Goal: Transaction & Acquisition: Purchase product/service

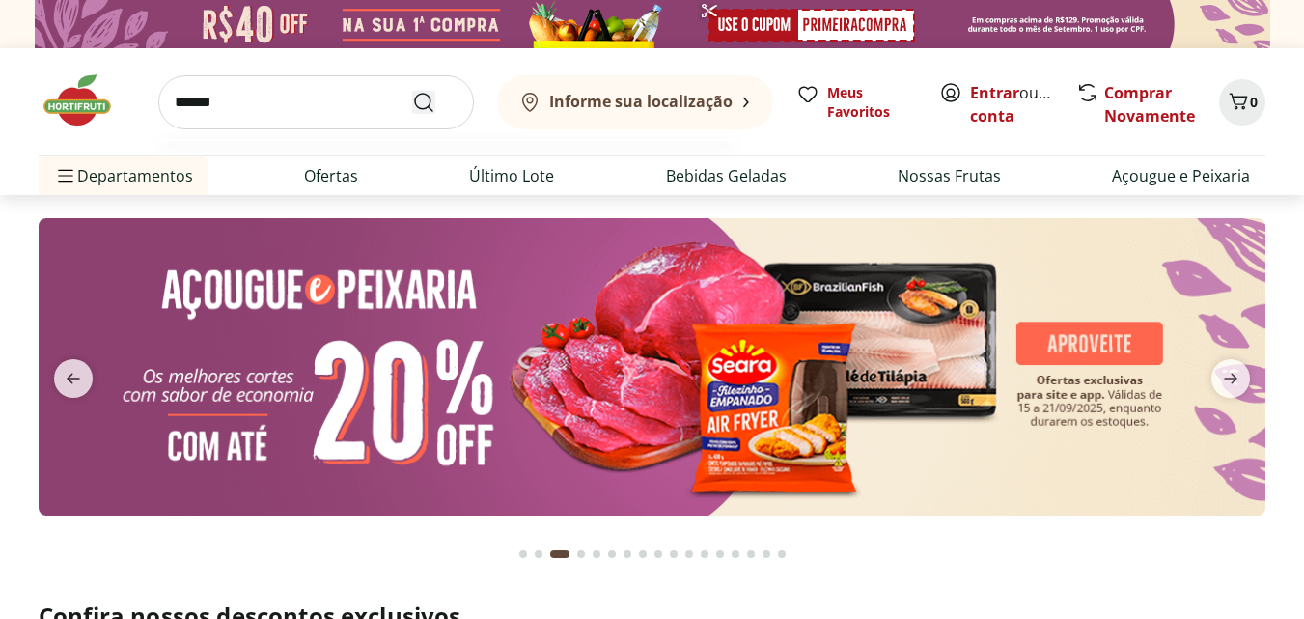
type input "******"
click at [424, 105] on icon "Submit Search" at bounding box center [423, 102] width 23 height 23
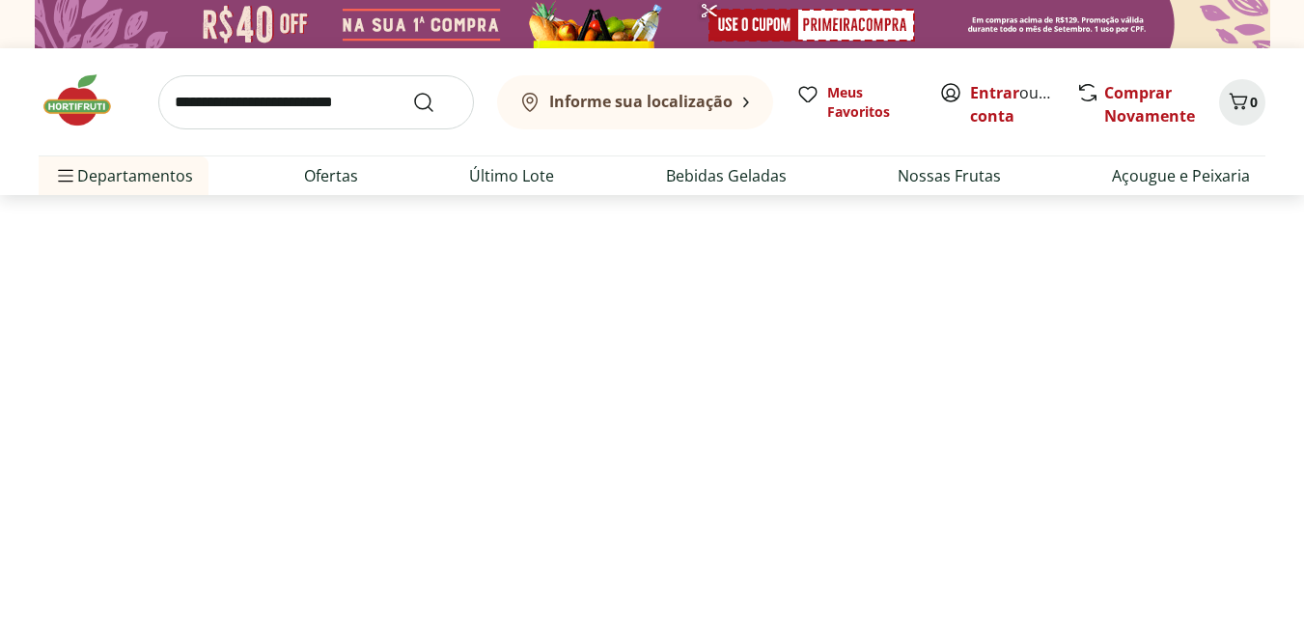
select select "**********"
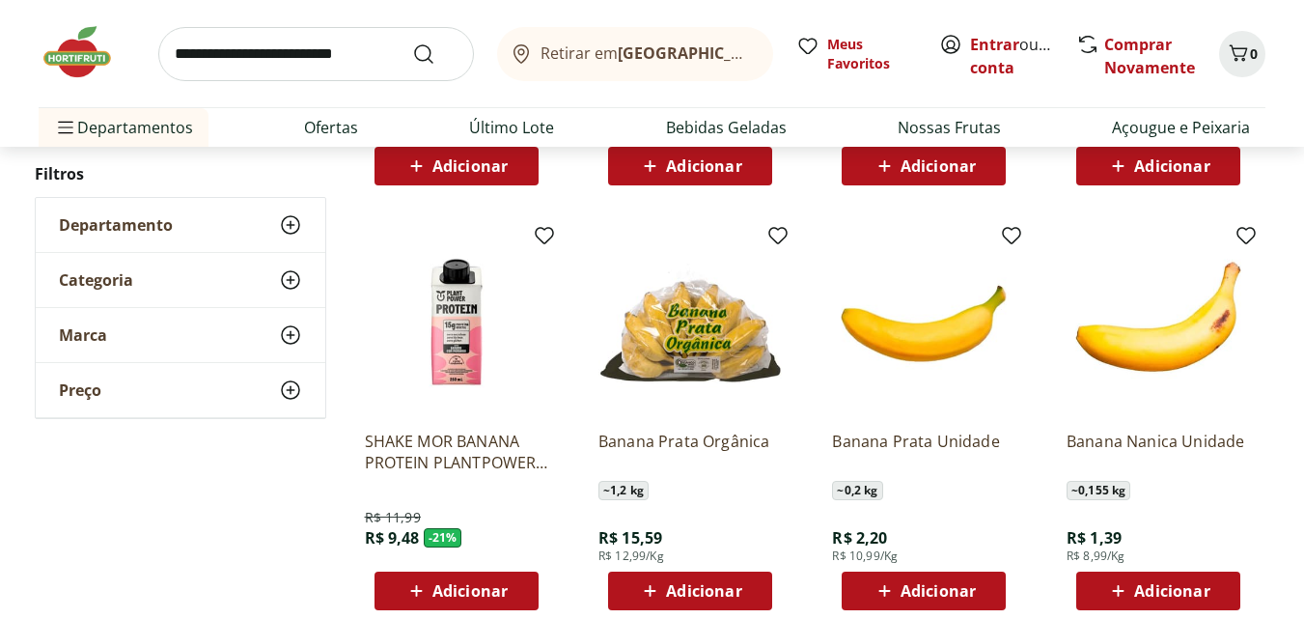
scroll to position [652, 0]
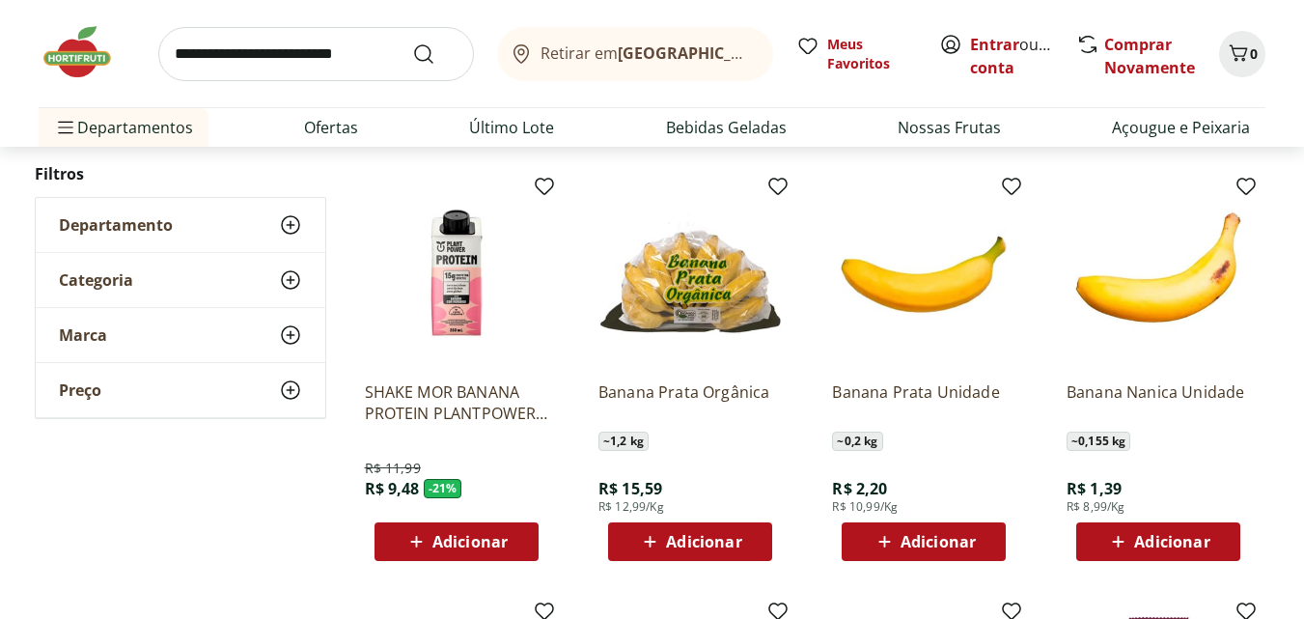
click at [930, 540] on span "Adicionar" at bounding box center [938, 541] width 75 height 15
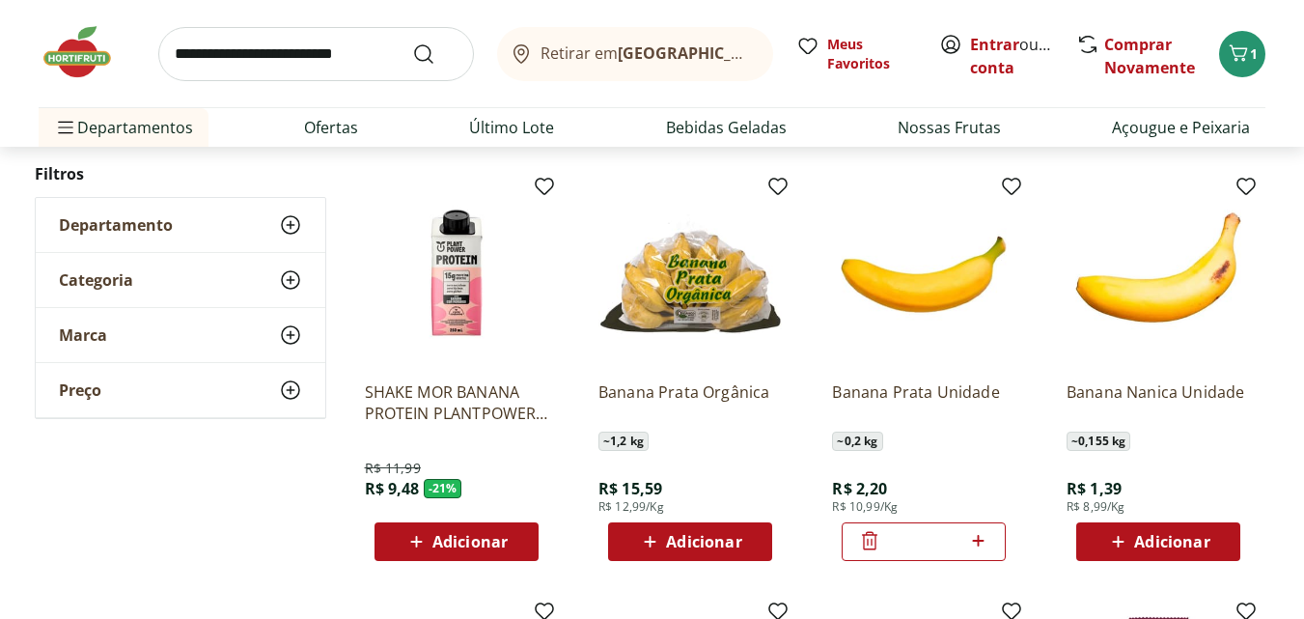
click at [976, 541] on icon at bounding box center [978, 541] width 12 height 12
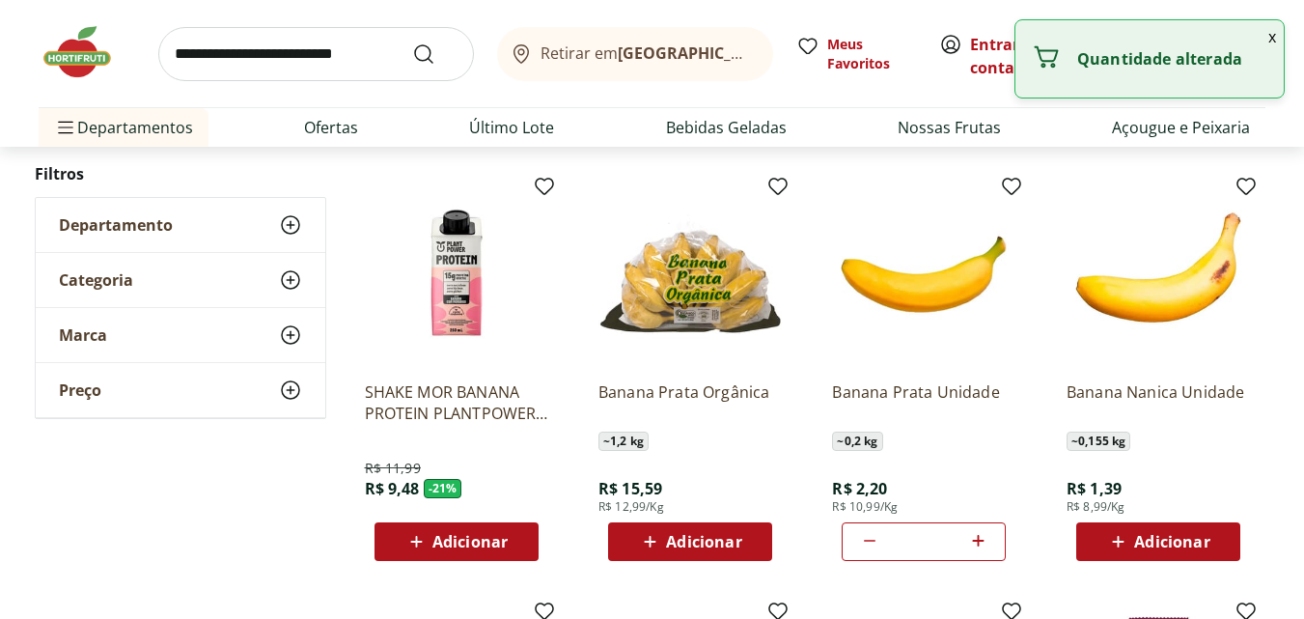
click at [976, 541] on icon at bounding box center [978, 541] width 12 height 12
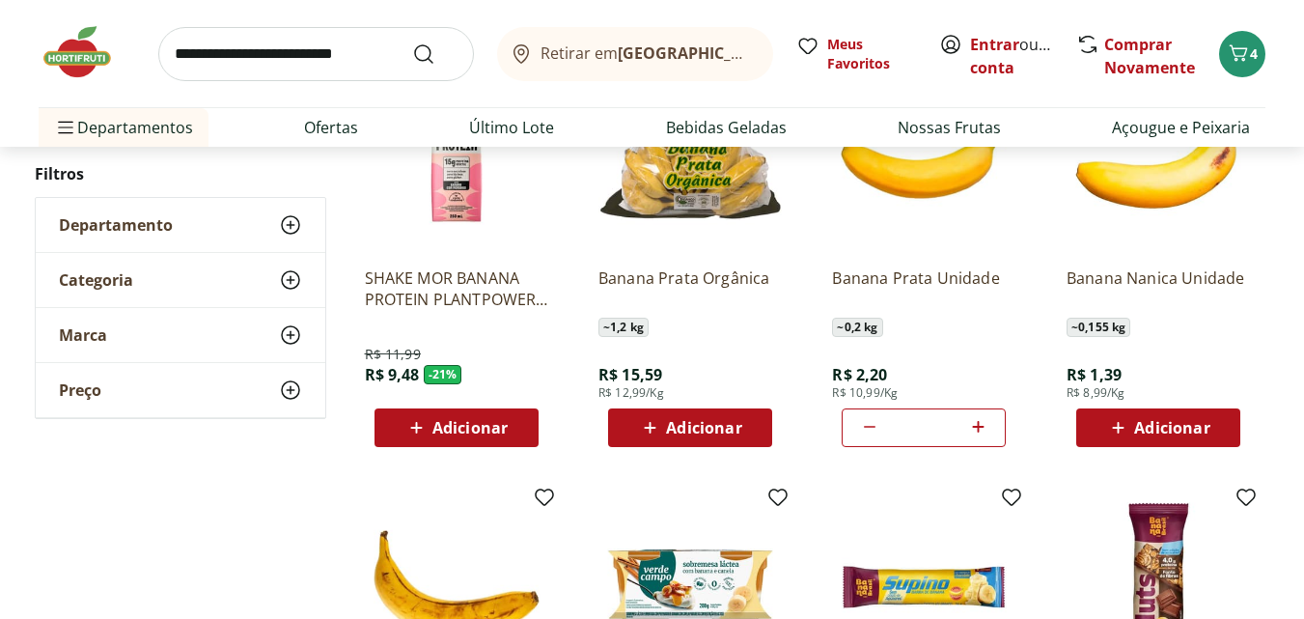
scroll to position [758, 0]
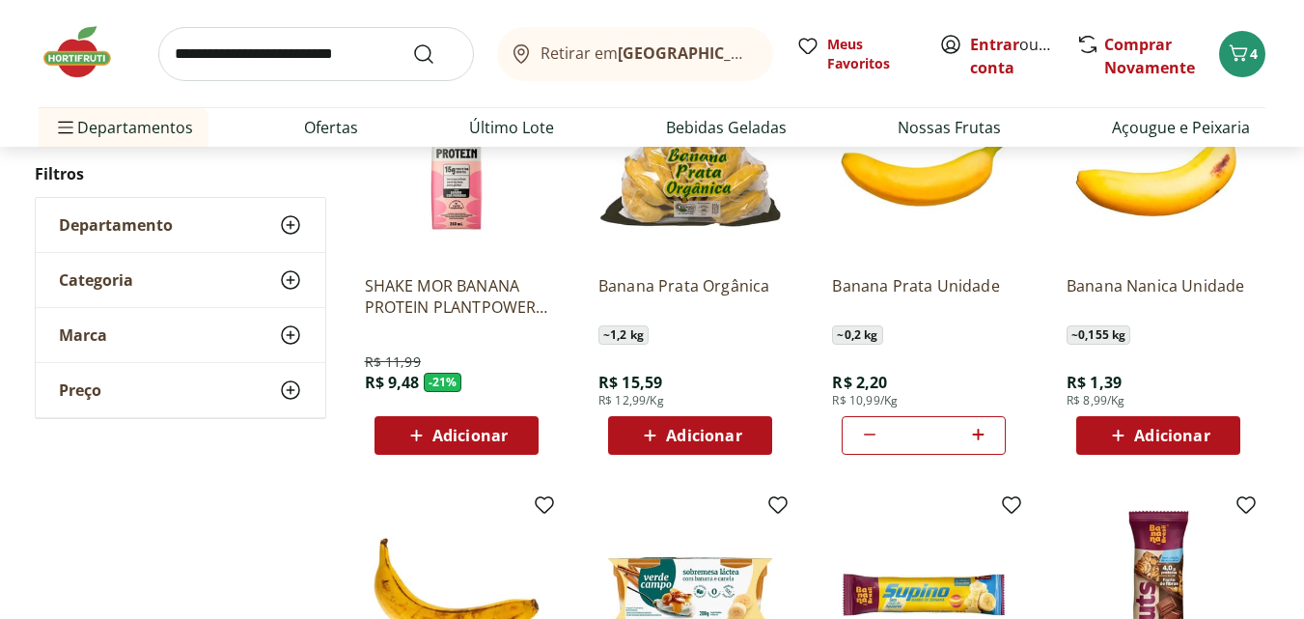
click at [870, 432] on icon at bounding box center [869, 434] width 23 height 23
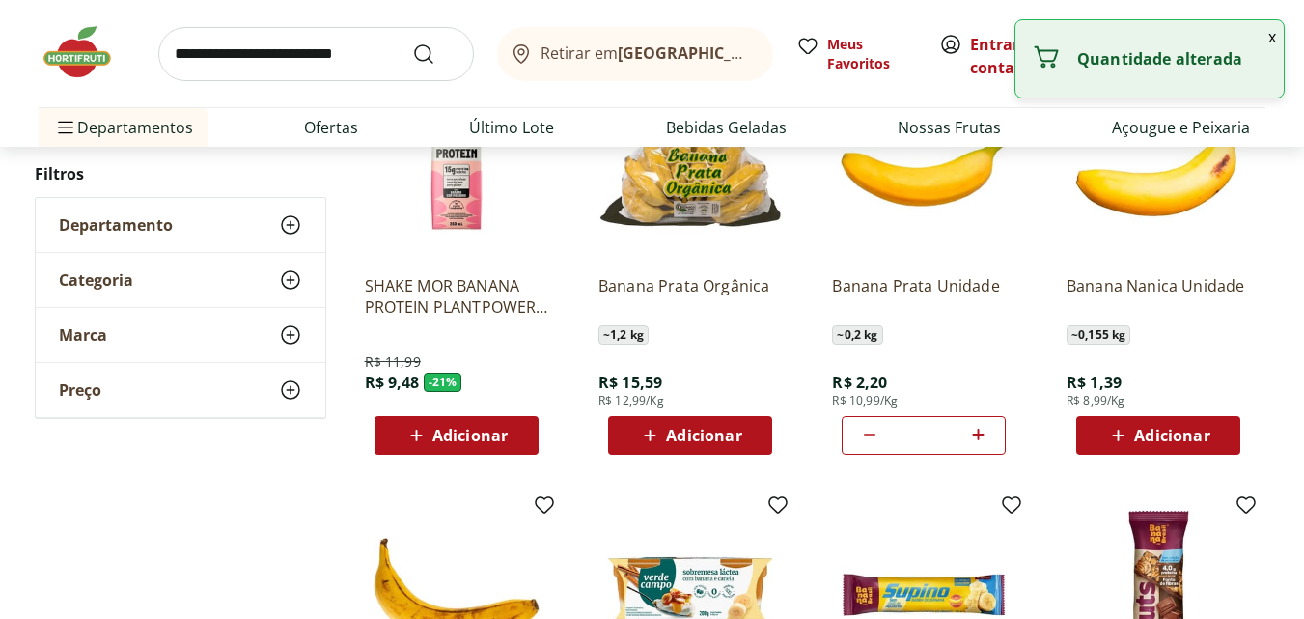
click at [870, 432] on icon at bounding box center [869, 434] width 23 height 23
type input "*"
click at [870, 432] on icon at bounding box center [869, 434] width 23 height 23
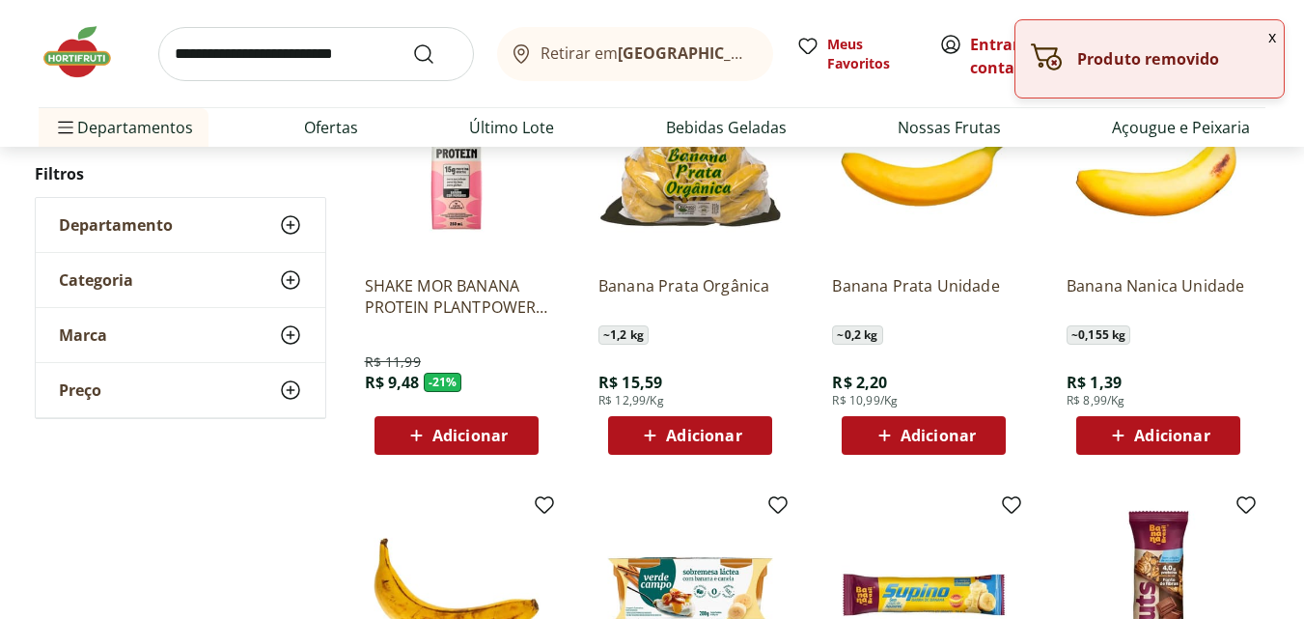
click at [1141, 428] on span "Adicionar" at bounding box center [1171, 435] width 75 height 15
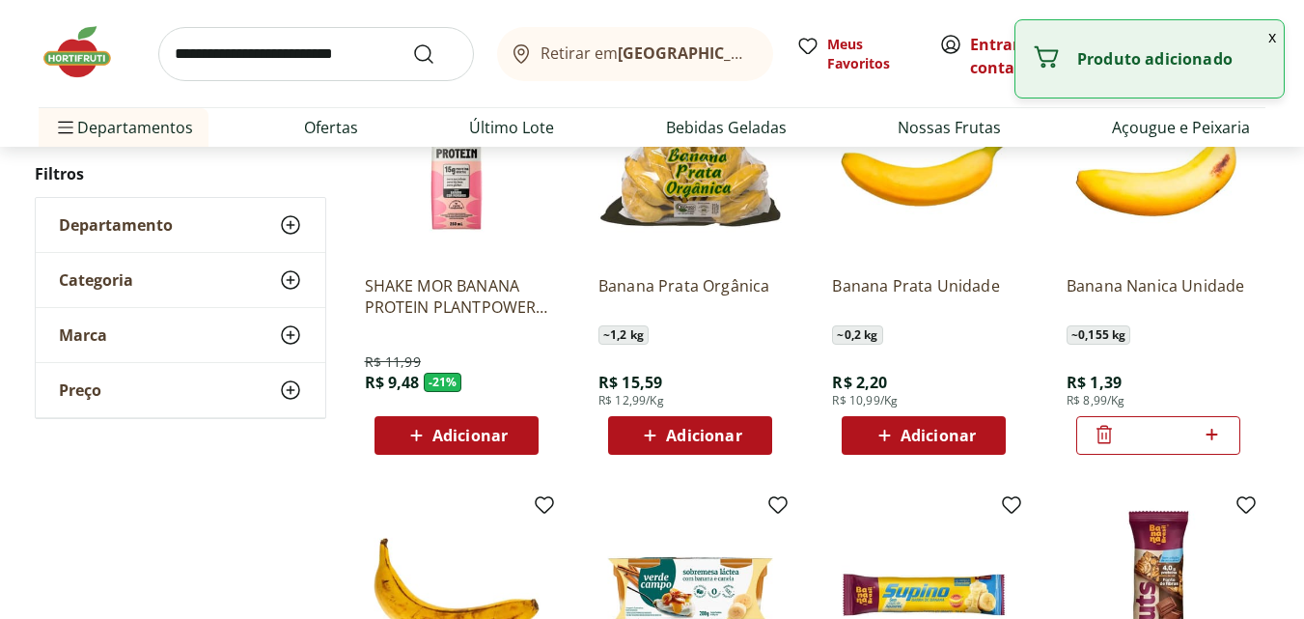
click at [1214, 427] on icon at bounding box center [1212, 434] width 24 height 23
type input "*"
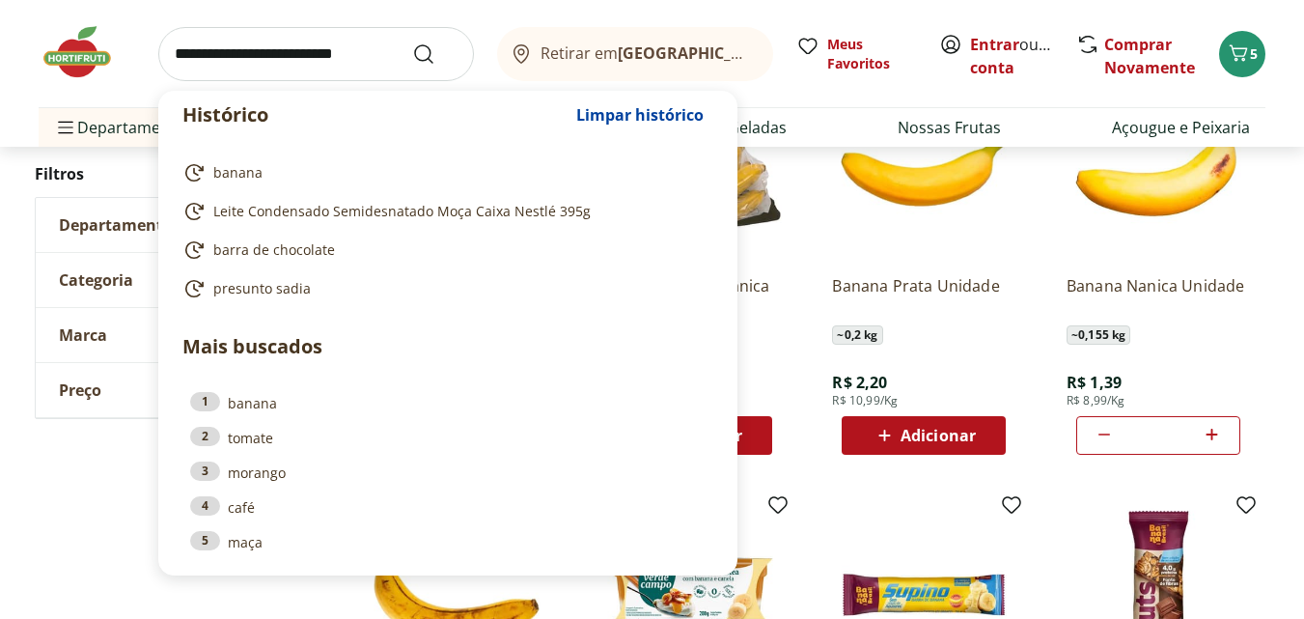
click at [216, 55] on input "search" at bounding box center [316, 54] width 316 height 54
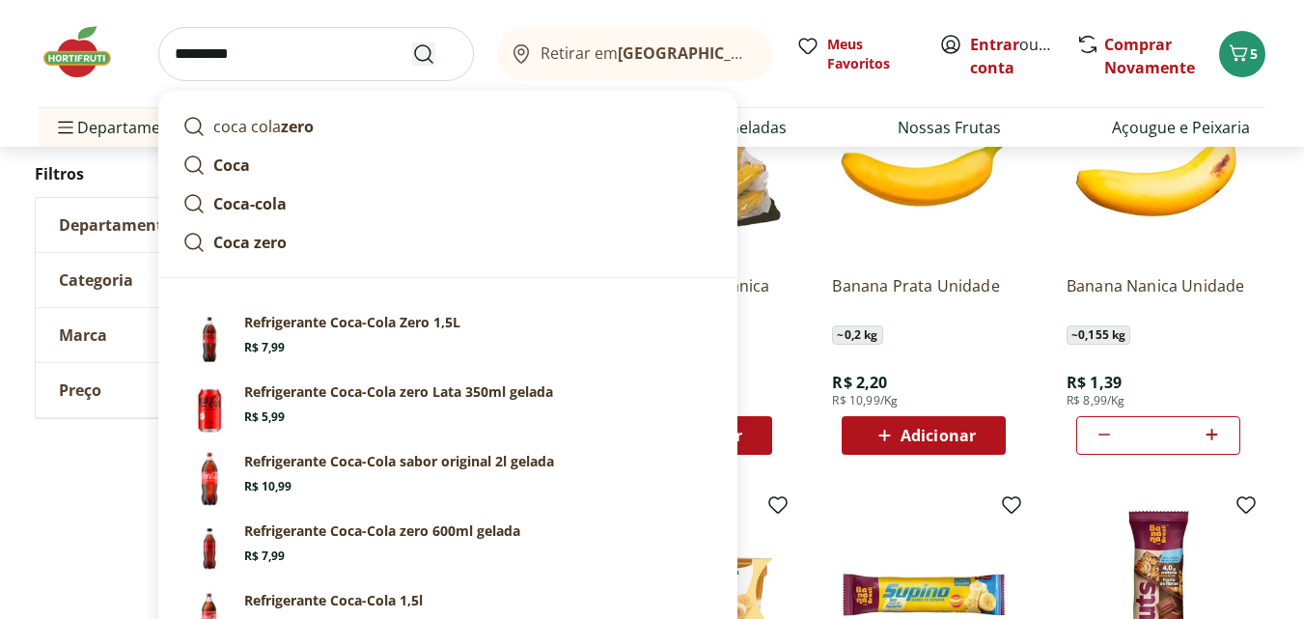
type input "*********"
click at [427, 52] on icon "Submit Search" at bounding box center [423, 53] width 23 height 23
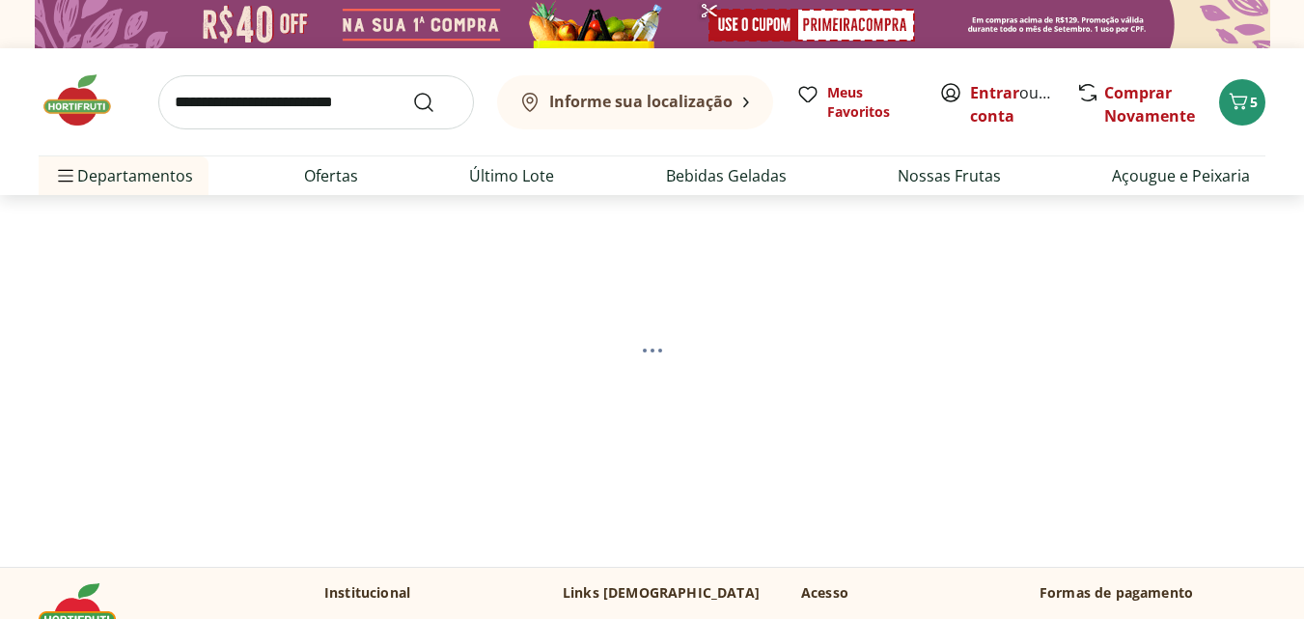
scroll to position [104, 0]
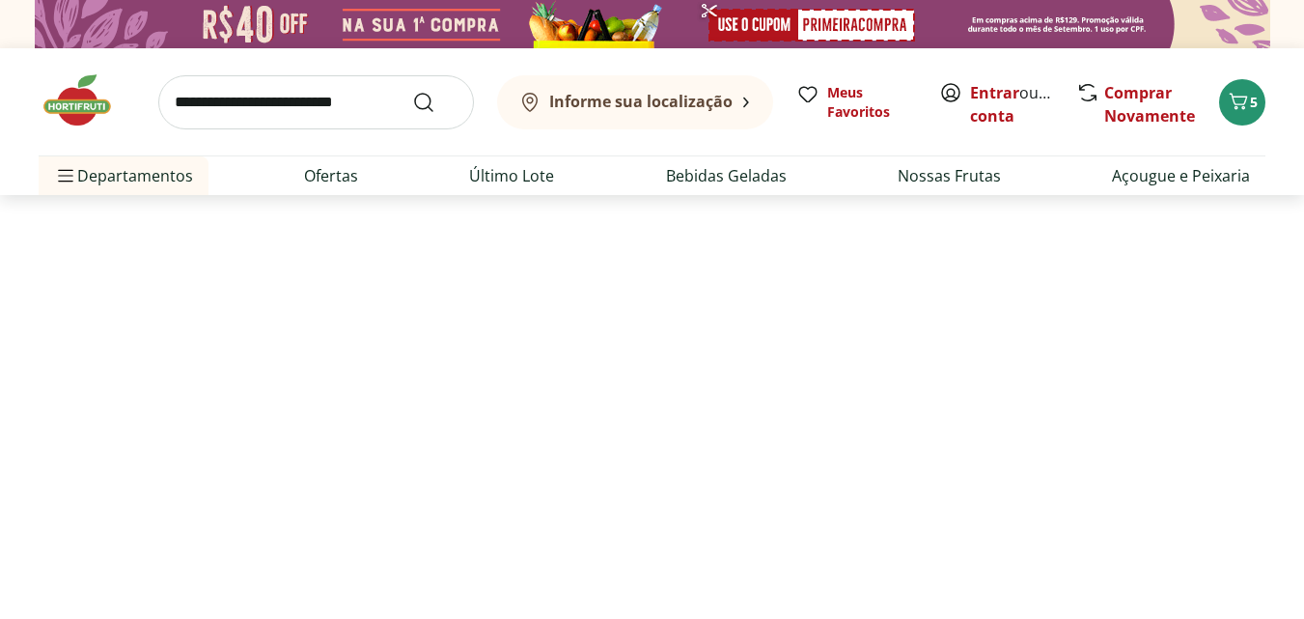
select select "**********"
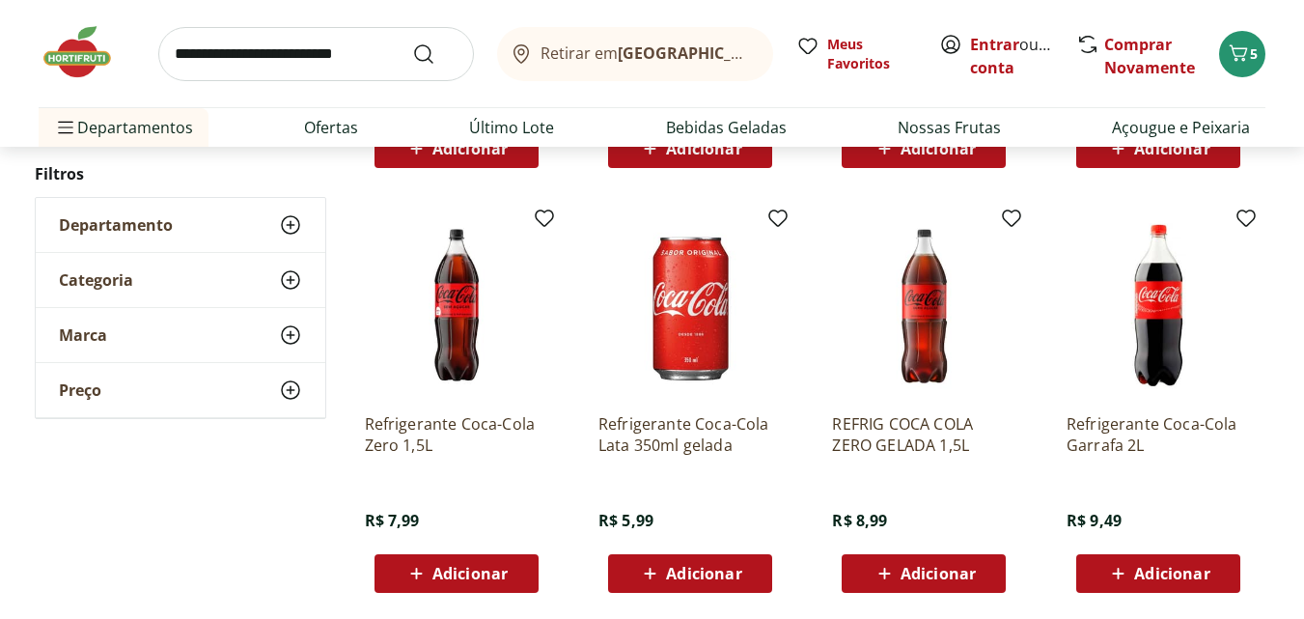
scroll to position [628, 0]
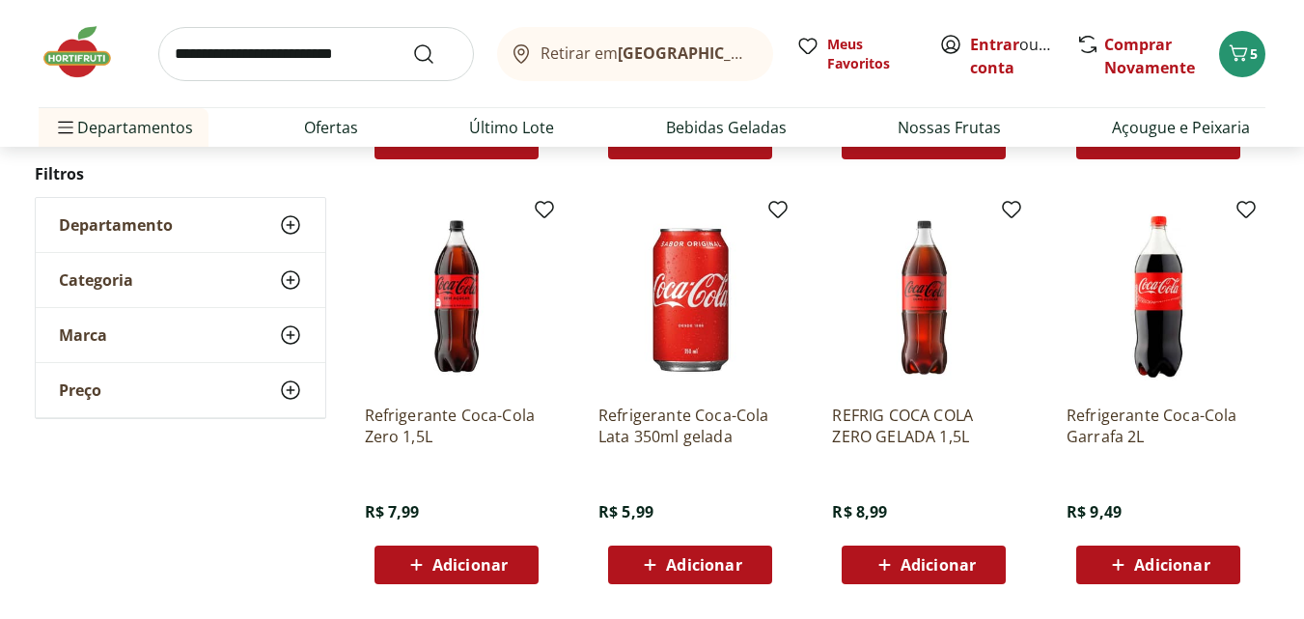
click at [1152, 567] on span "Adicionar" at bounding box center [1171, 564] width 75 height 15
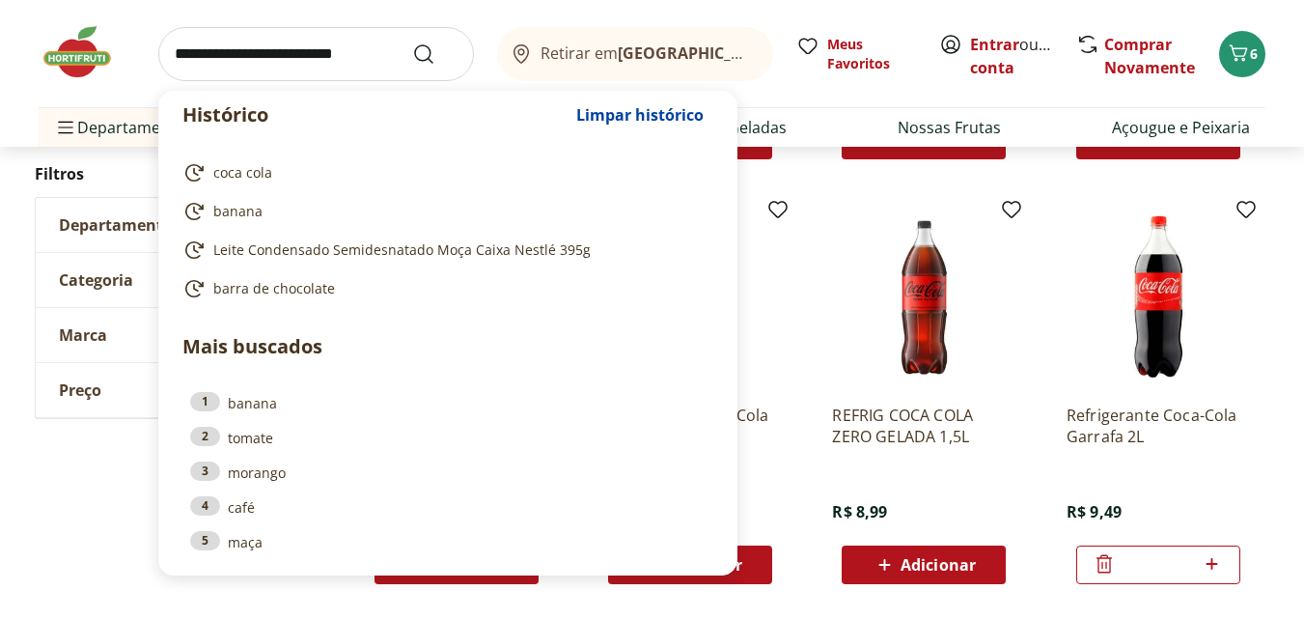
click at [228, 55] on input "search" at bounding box center [316, 54] width 316 height 54
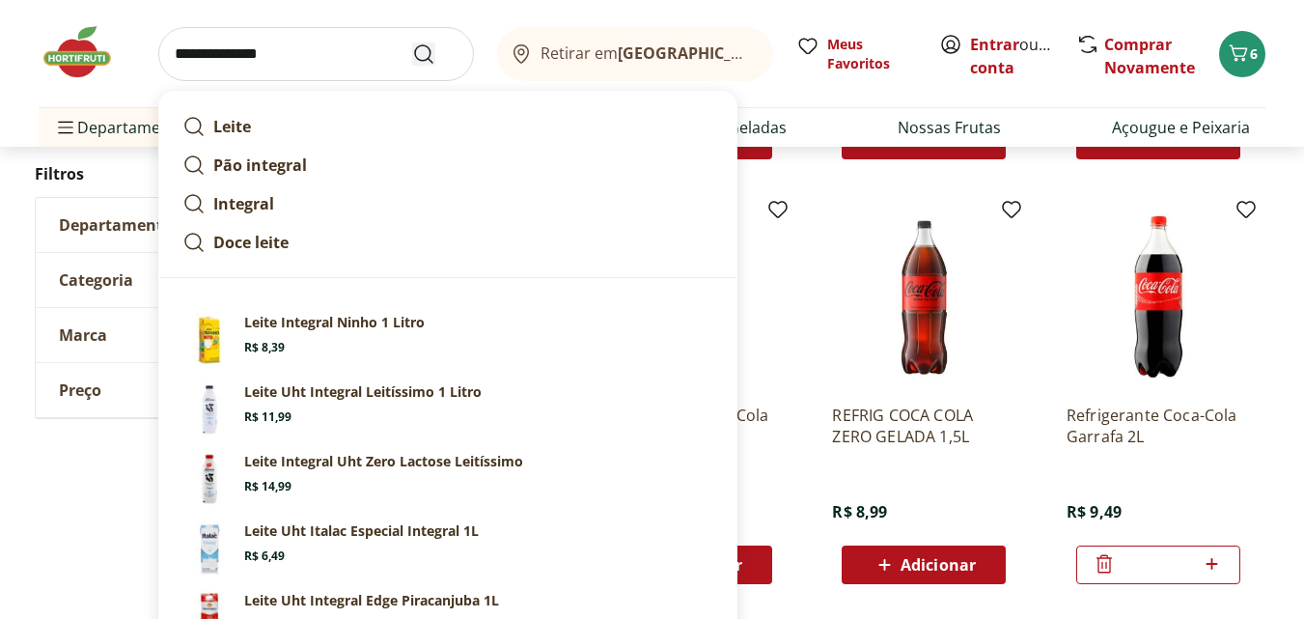
type input "**********"
click at [433, 53] on icon "Submit Search" at bounding box center [423, 53] width 23 height 23
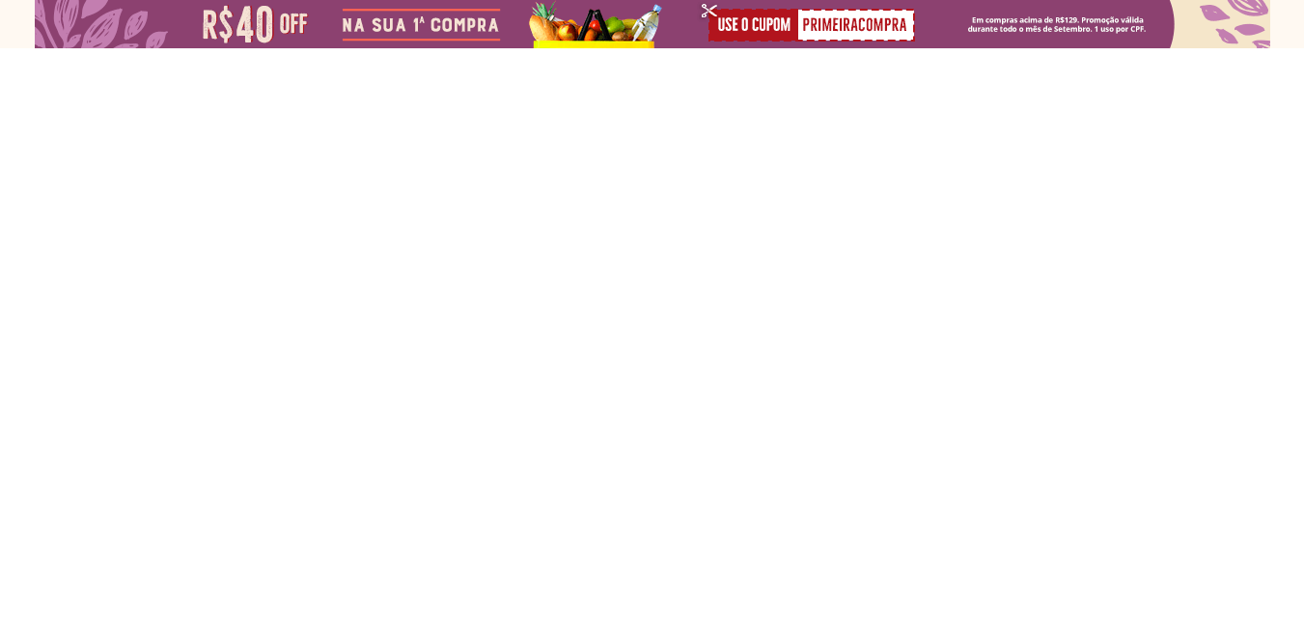
select select "**********"
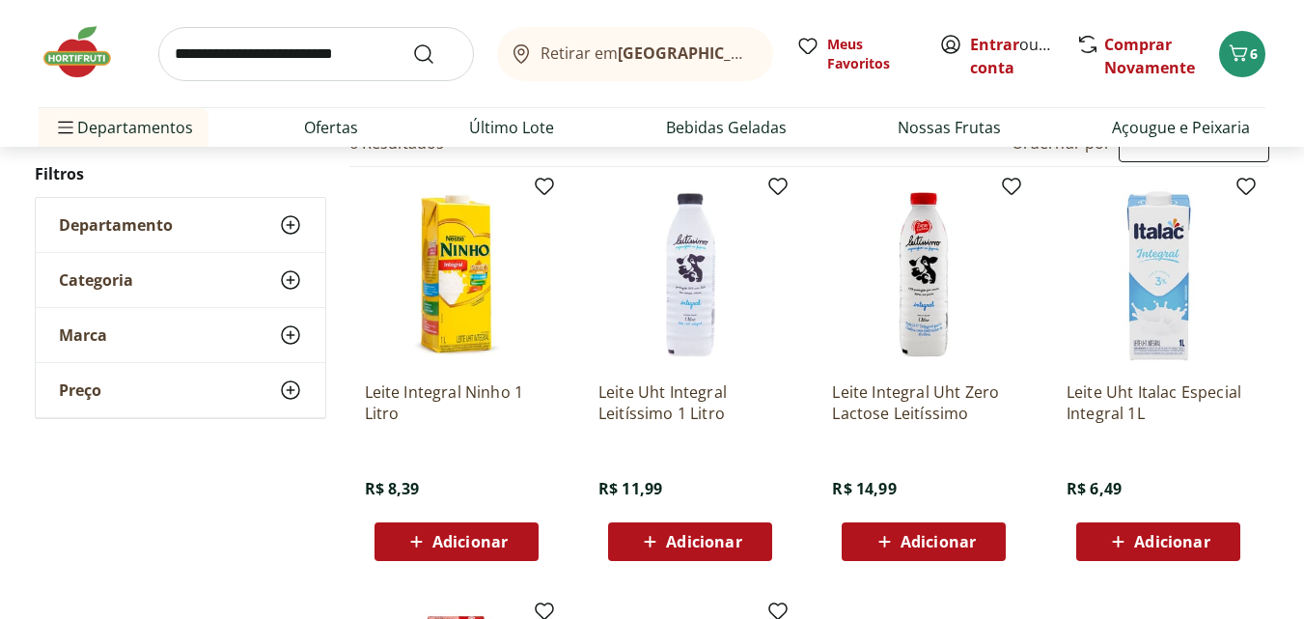
scroll to position [235, 0]
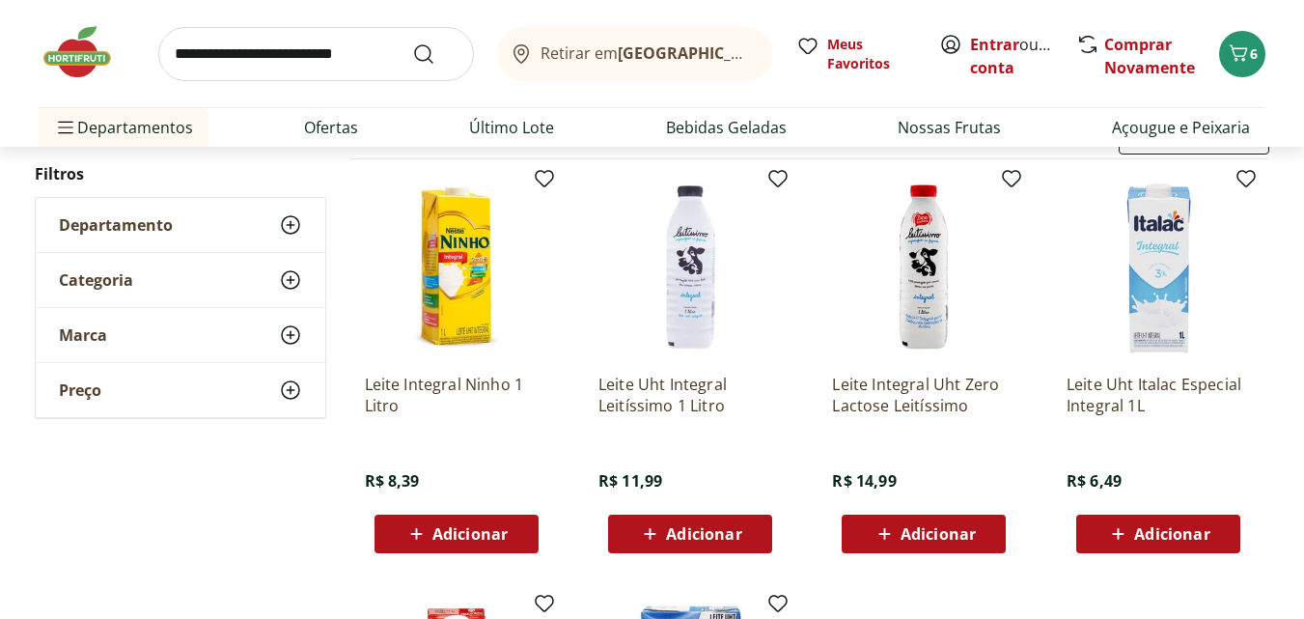
click at [1144, 534] on span "Adicionar" at bounding box center [1171, 533] width 75 height 15
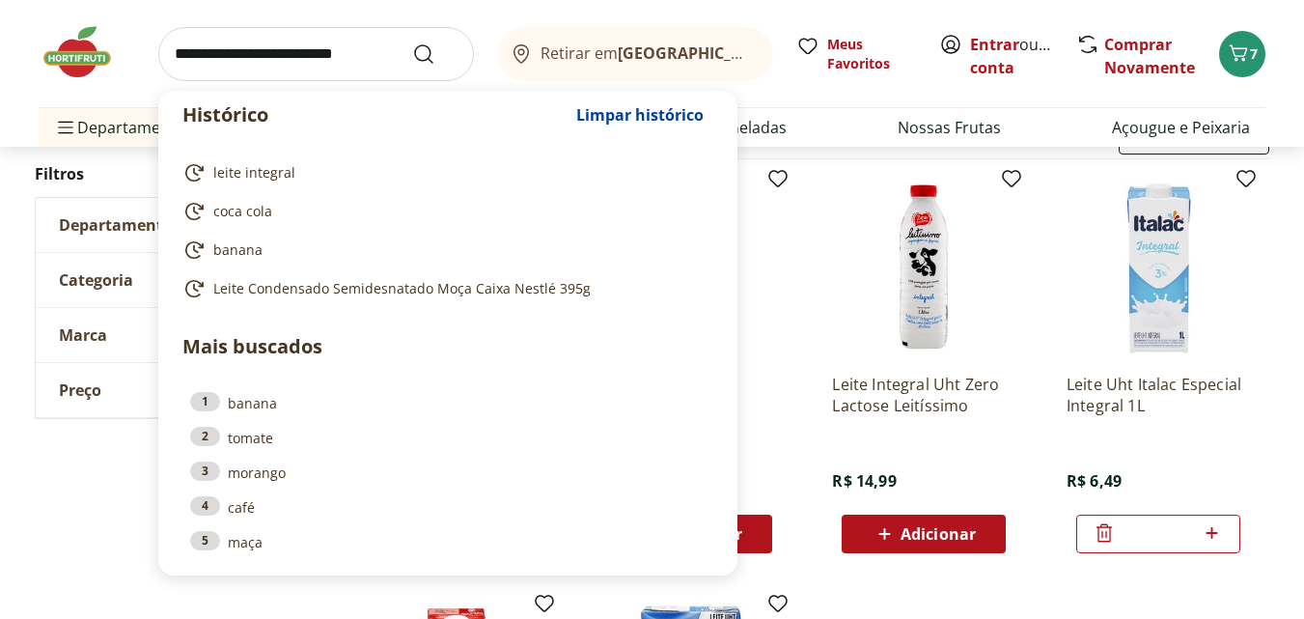
click at [195, 59] on input "search" at bounding box center [316, 54] width 316 height 54
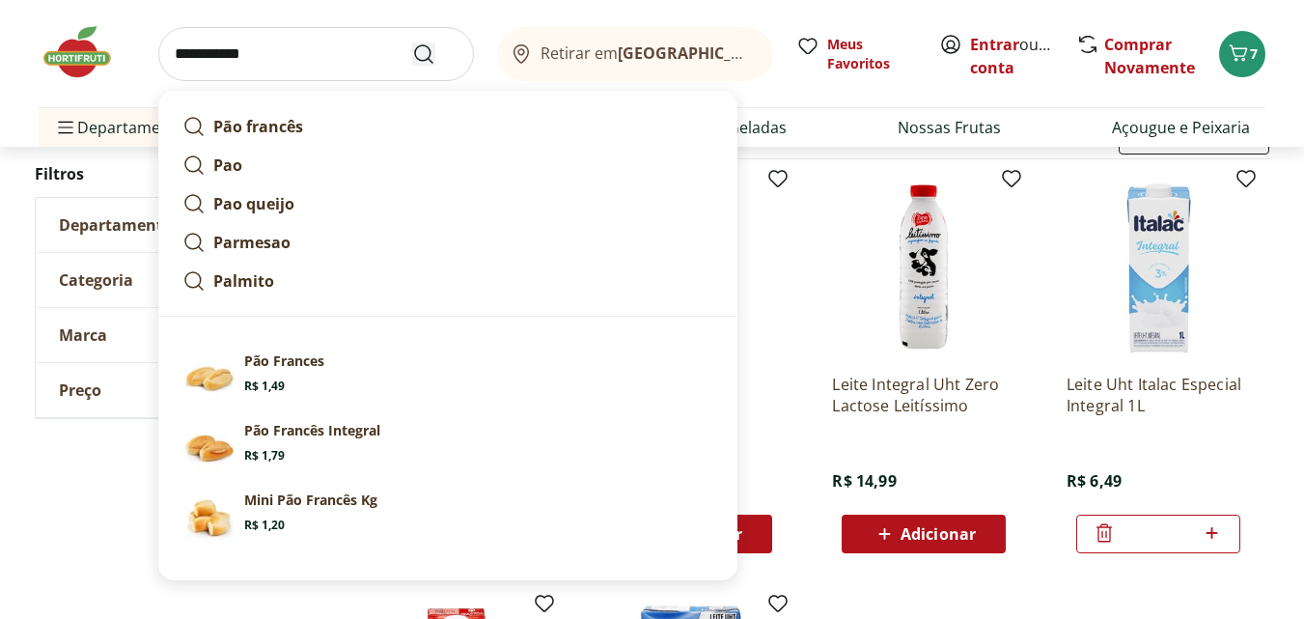
type input "**********"
click at [420, 50] on icon "Submit Search" at bounding box center [423, 53] width 23 height 23
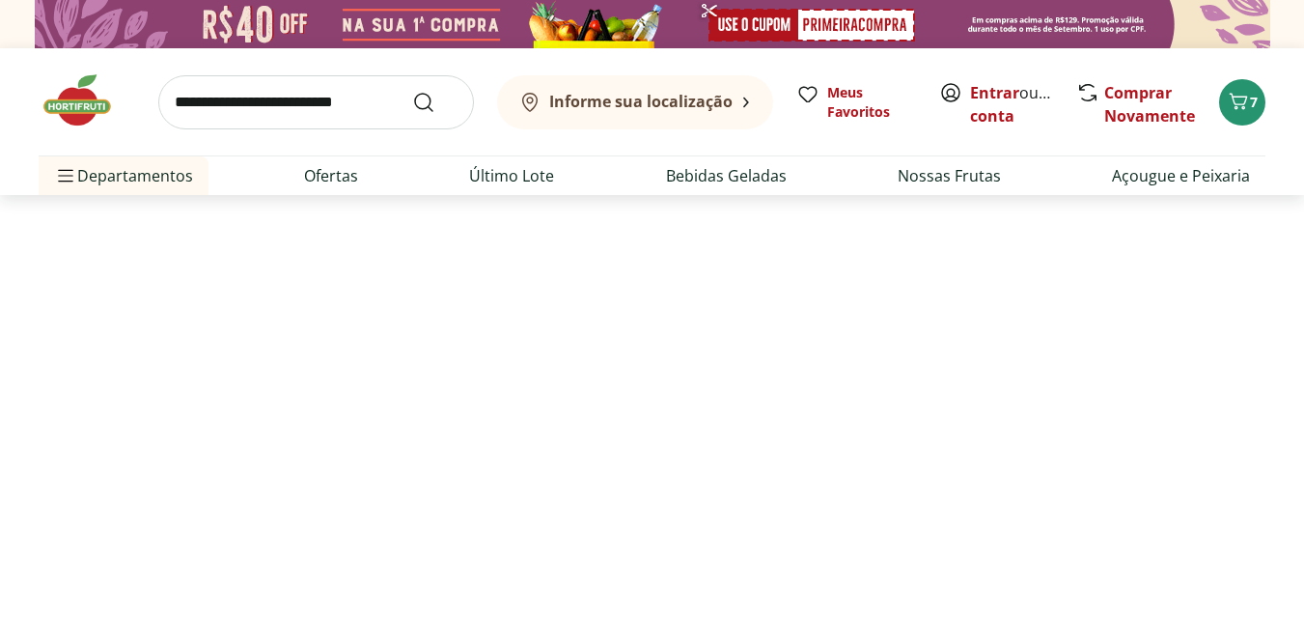
select select "**********"
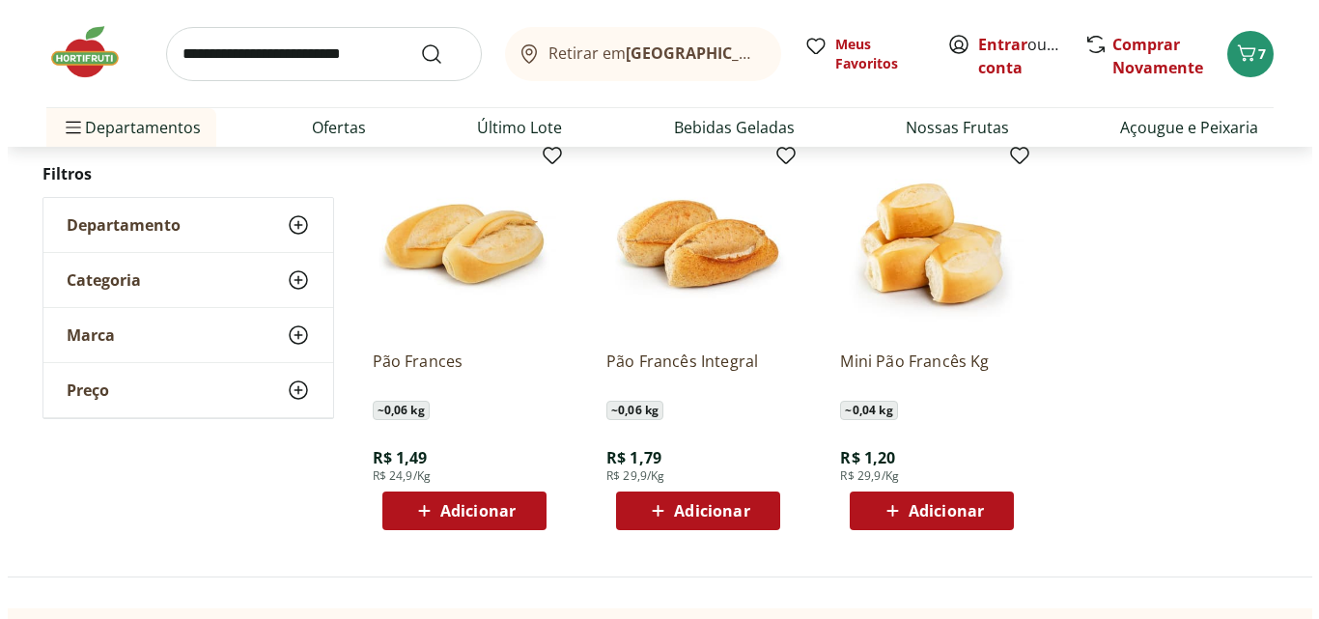
scroll to position [262, 0]
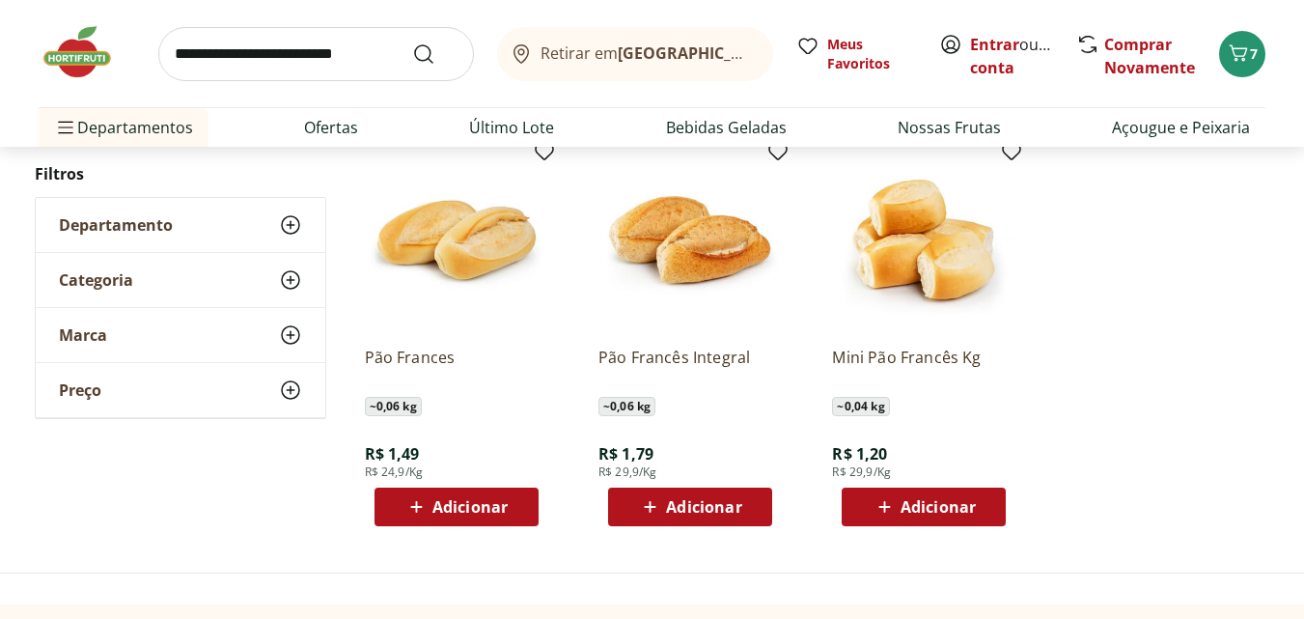
click at [447, 511] on span "Adicionar" at bounding box center [469, 506] width 75 height 15
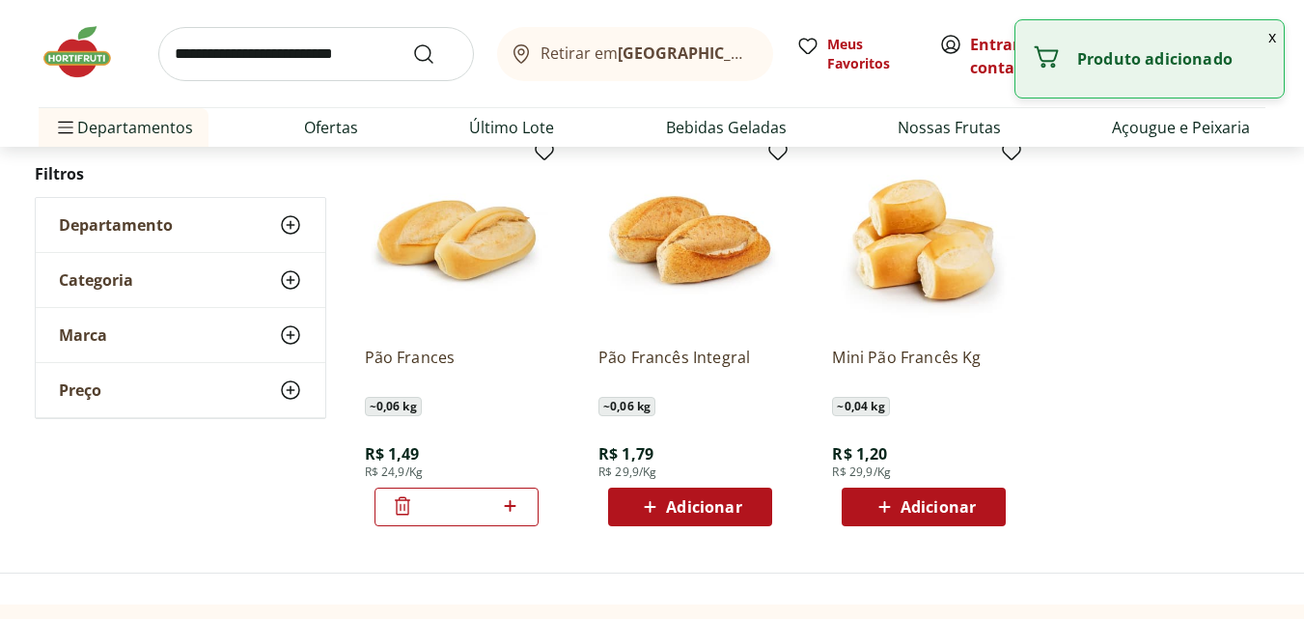
click at [512, 500] on icon at bounding box center [510, 505] width 24 height 23
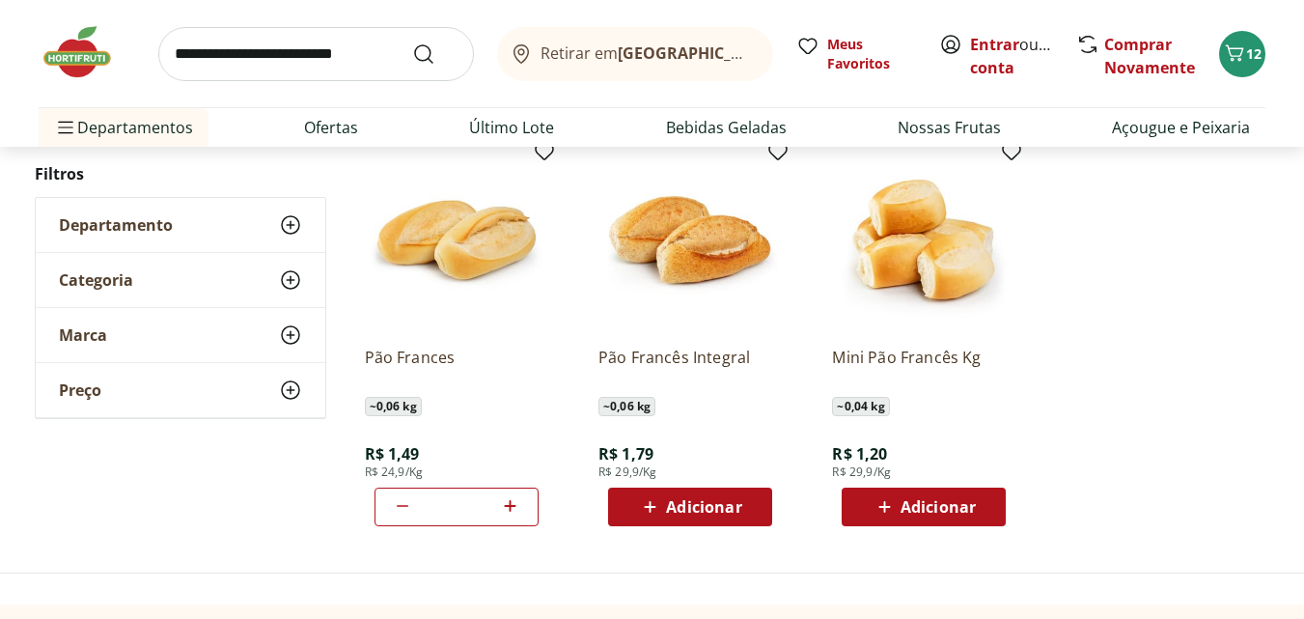
click at [505, 507] on icon at bounding box center [510, 505] width 24 height 23
type input "*"
click at [1238, 66] on span "Carrinho" at bounding box center [1234, 54] width 23 height 25
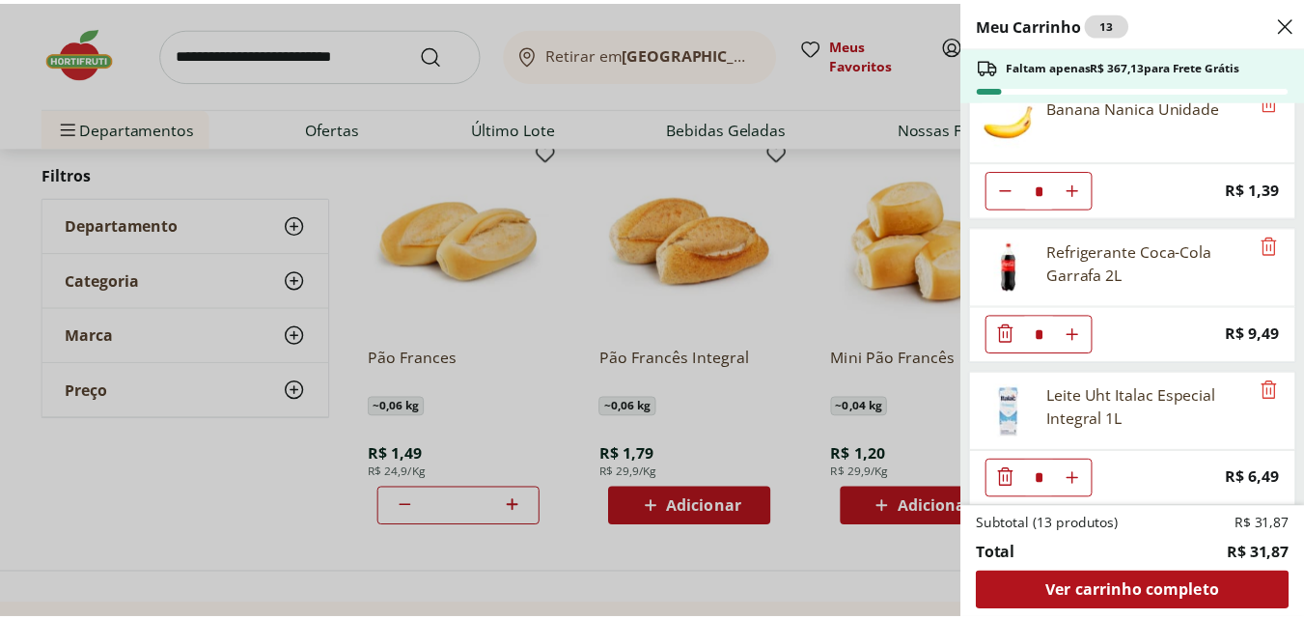
scroll to position [0, 0]
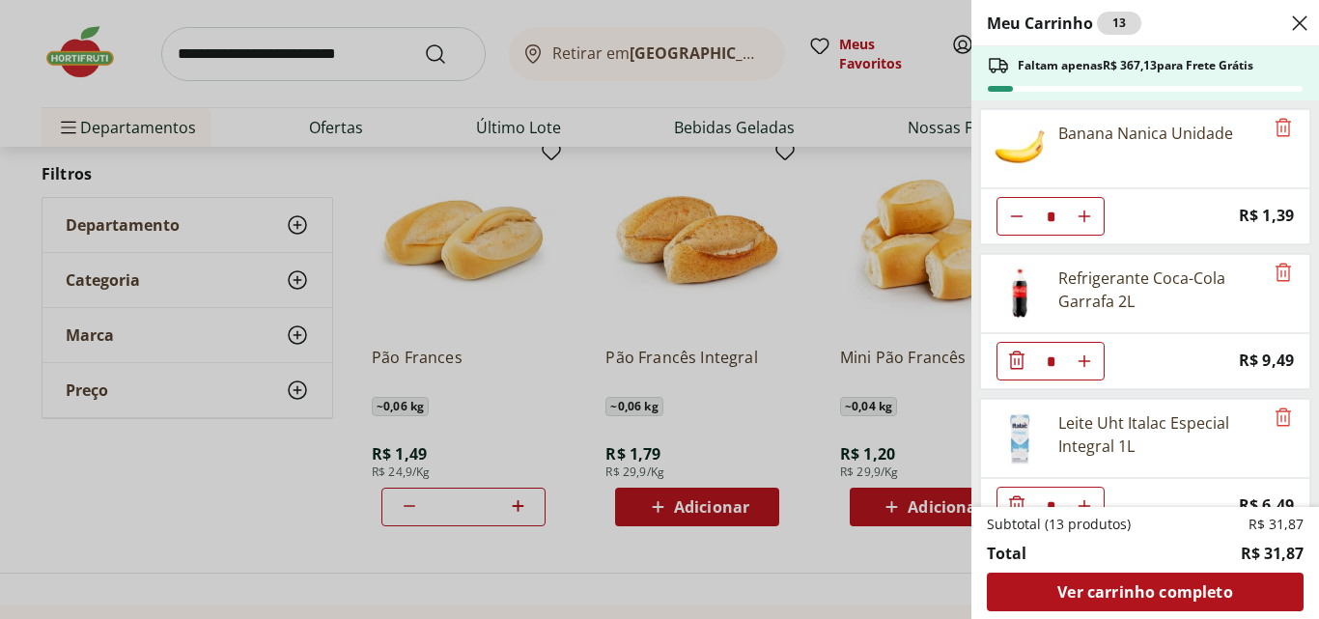
click at [209, 53] on div "Meu Carrinho 13 Faltam apenas R$ 367,13 para Frete Grátis Banana Nanica Unidade…" at bounding box center [659, 309] width 1319 height 619
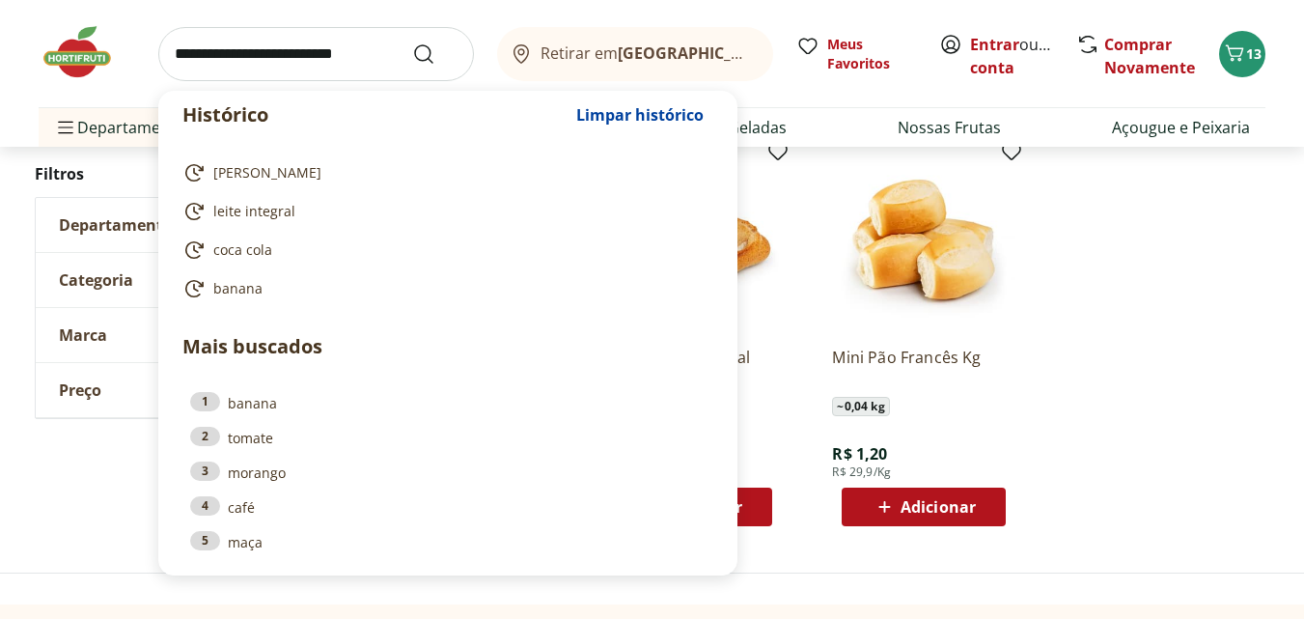
click at [219, 50] on input "search" at bounding box center [316, 54] width 316 height 54
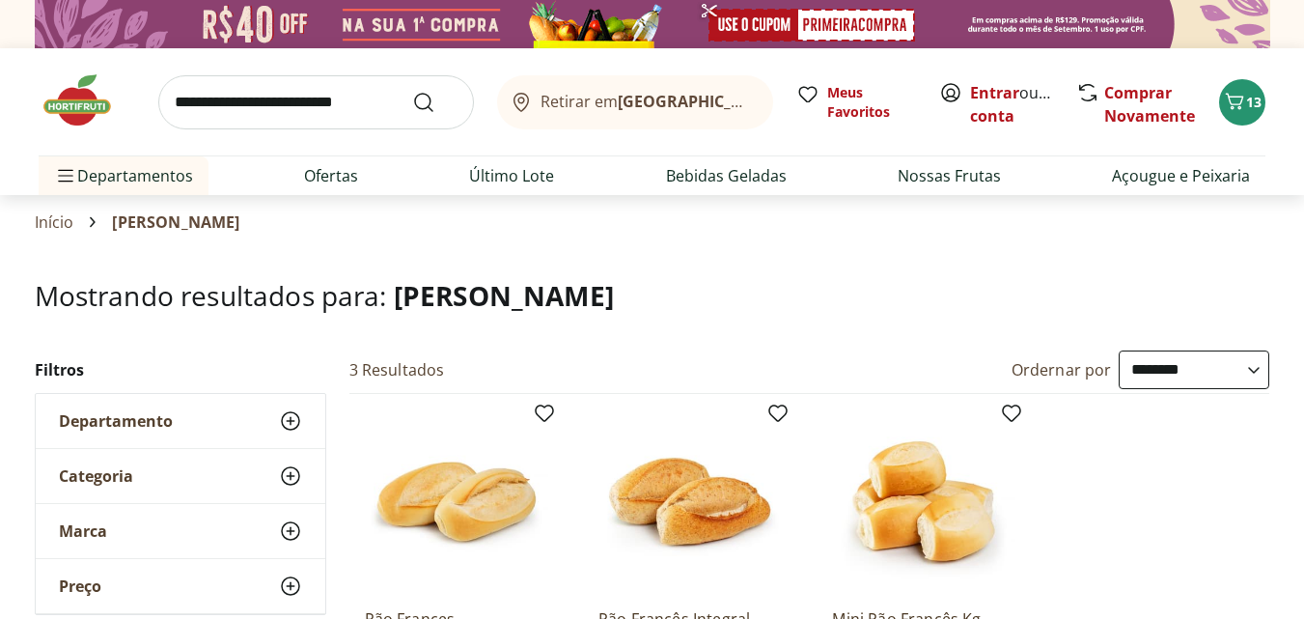
click at [212, 106] on input "search" at bounding box center [316, 102] width 316 height 54
type input "**********"
click at [423, 104] on icon "Submit Search" at bounding box center [423, 102] width 23 height 23
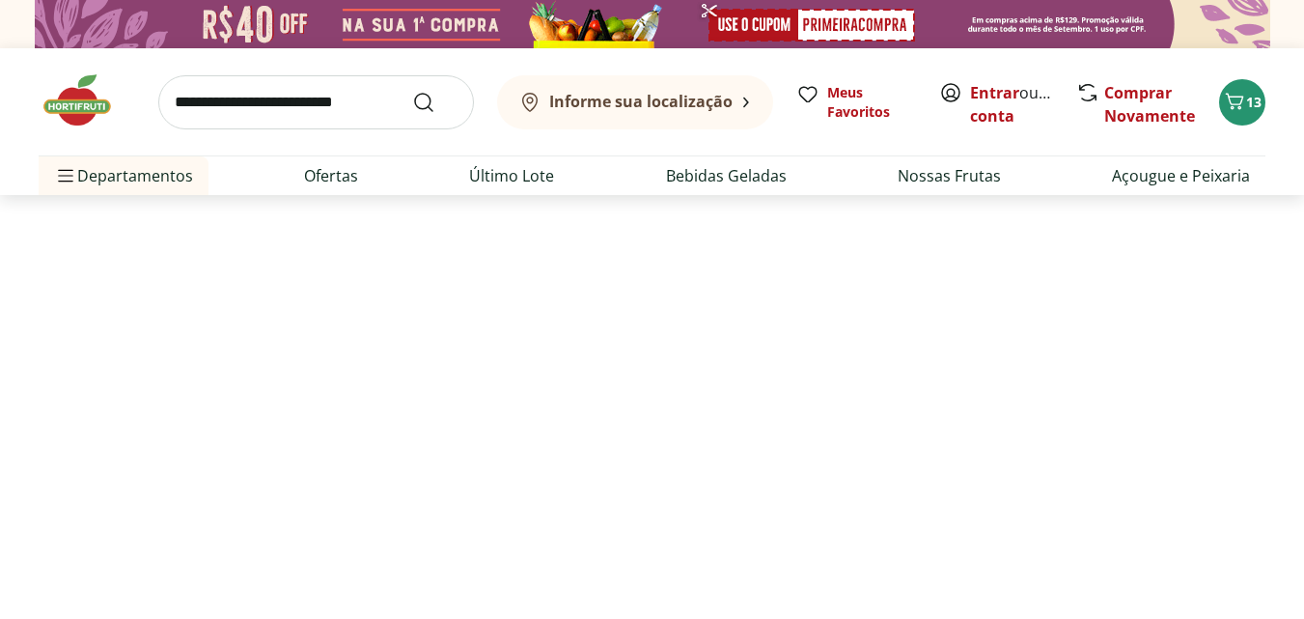
select select "**********"
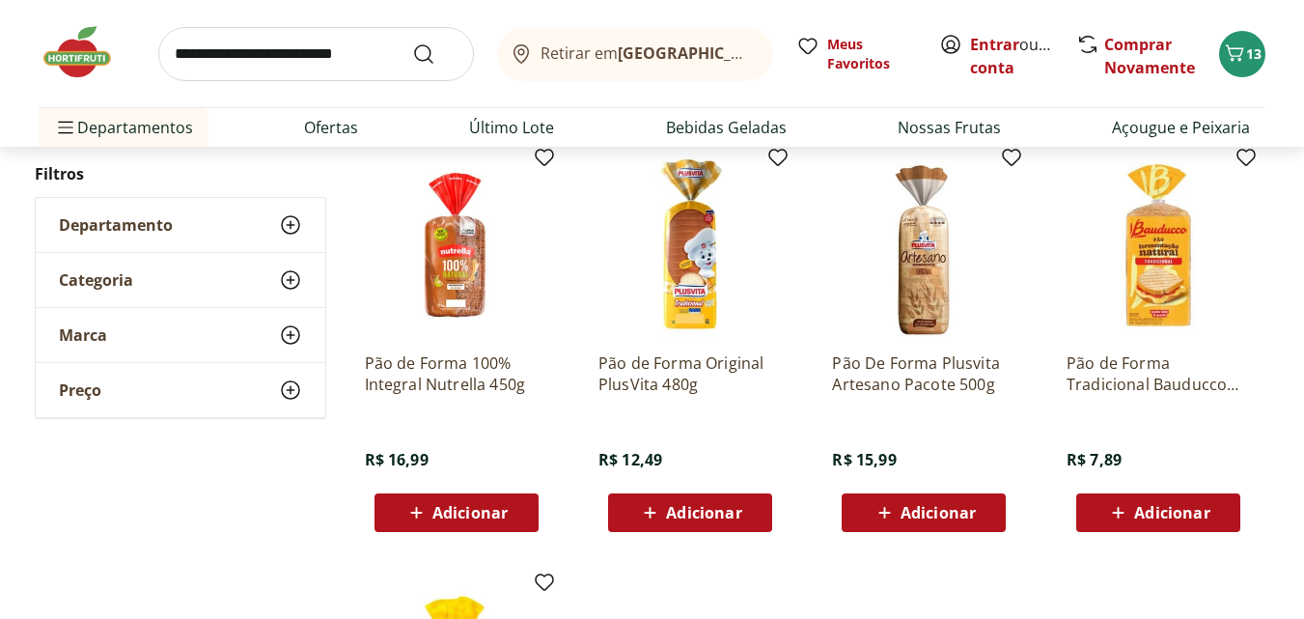
scroll to position [246, 0]
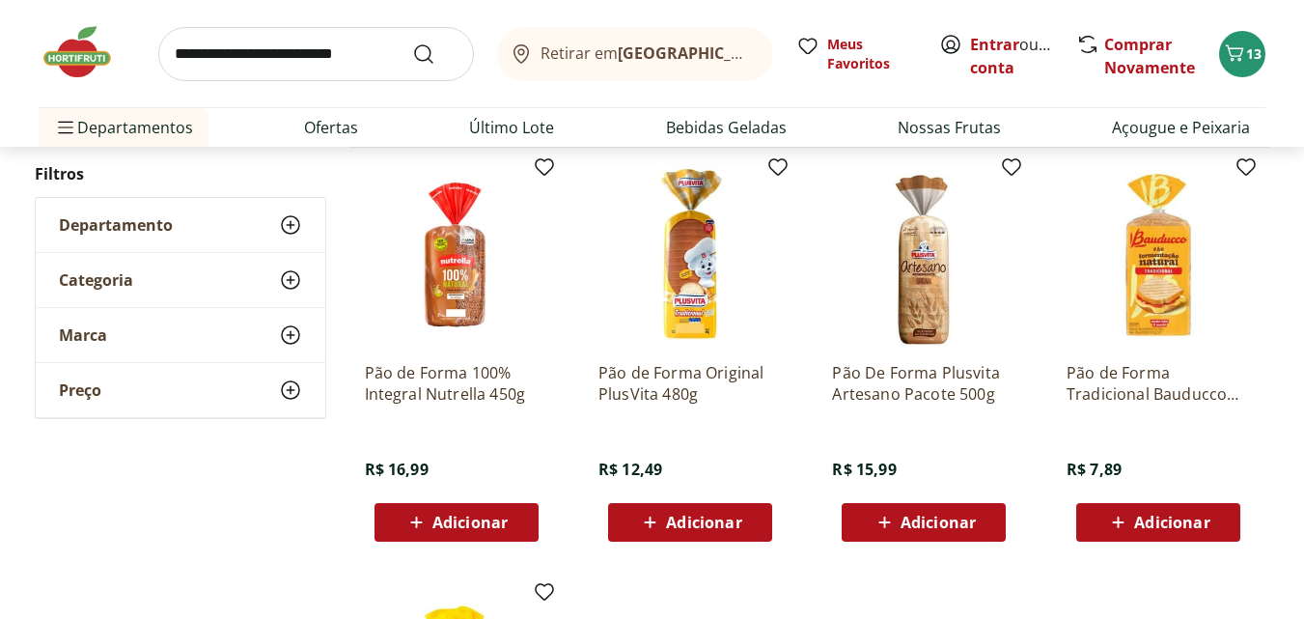
click at [682, 515] on span "Adicionar" at bounding box center [703, 522] width 75 height 15
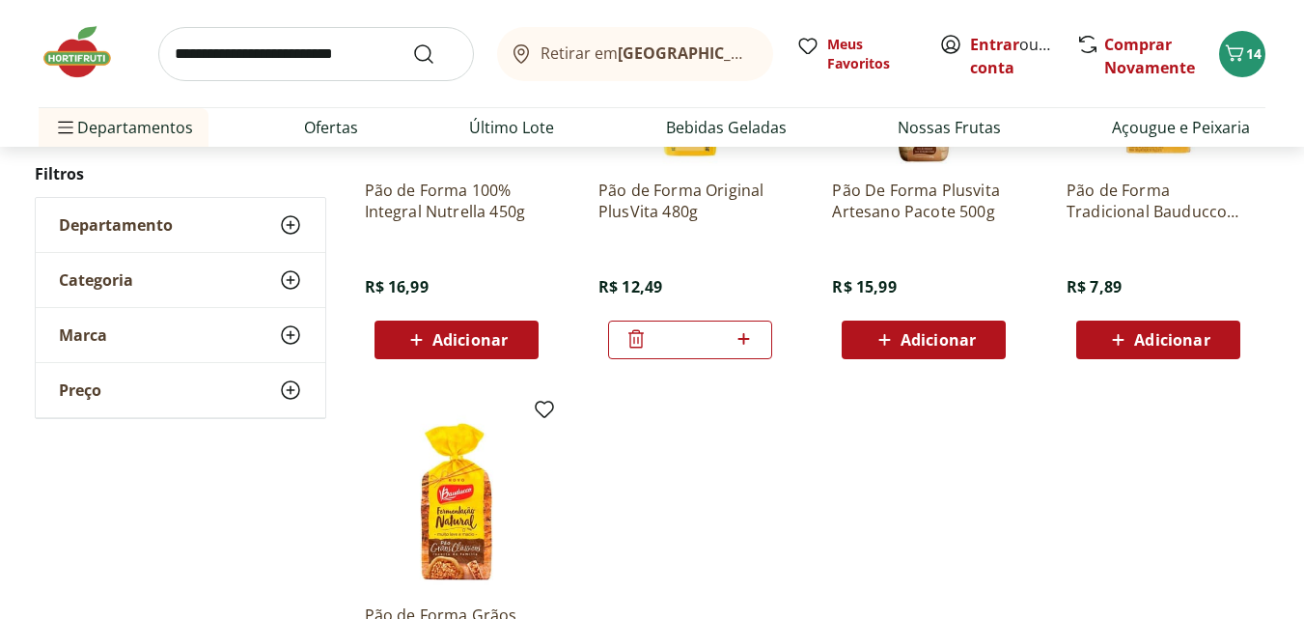
scroll to position [368, 0]
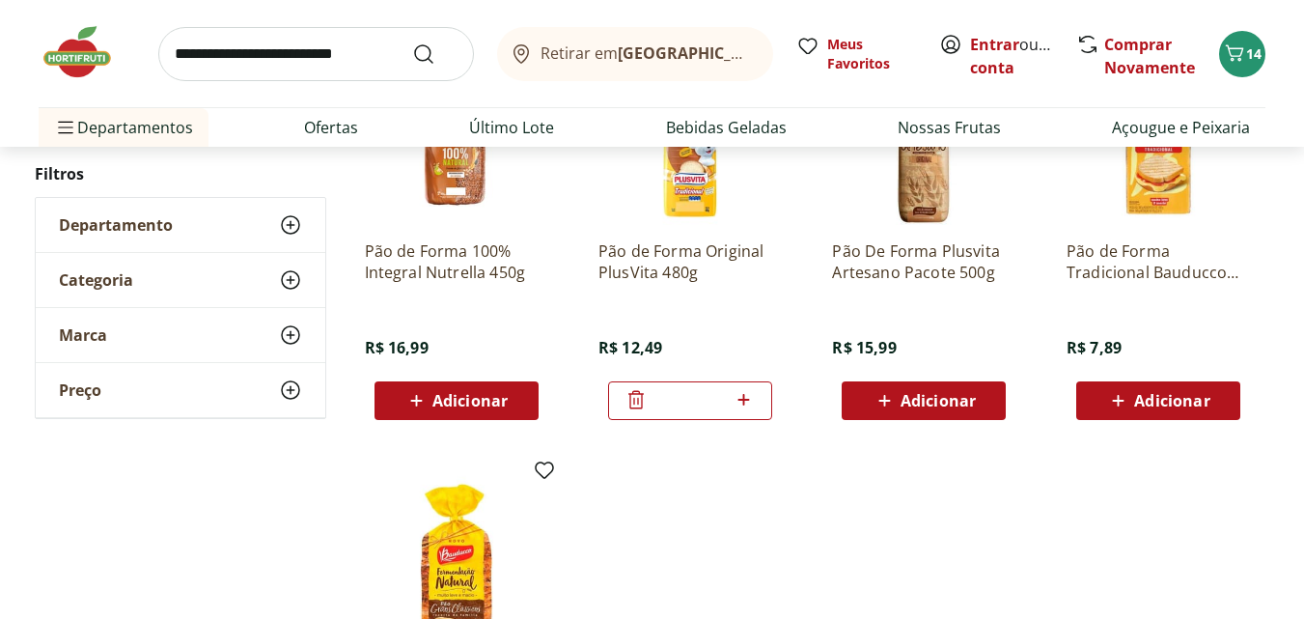
click at [630, 400] on icon at bounding box center [635, 399] width 15 height 18
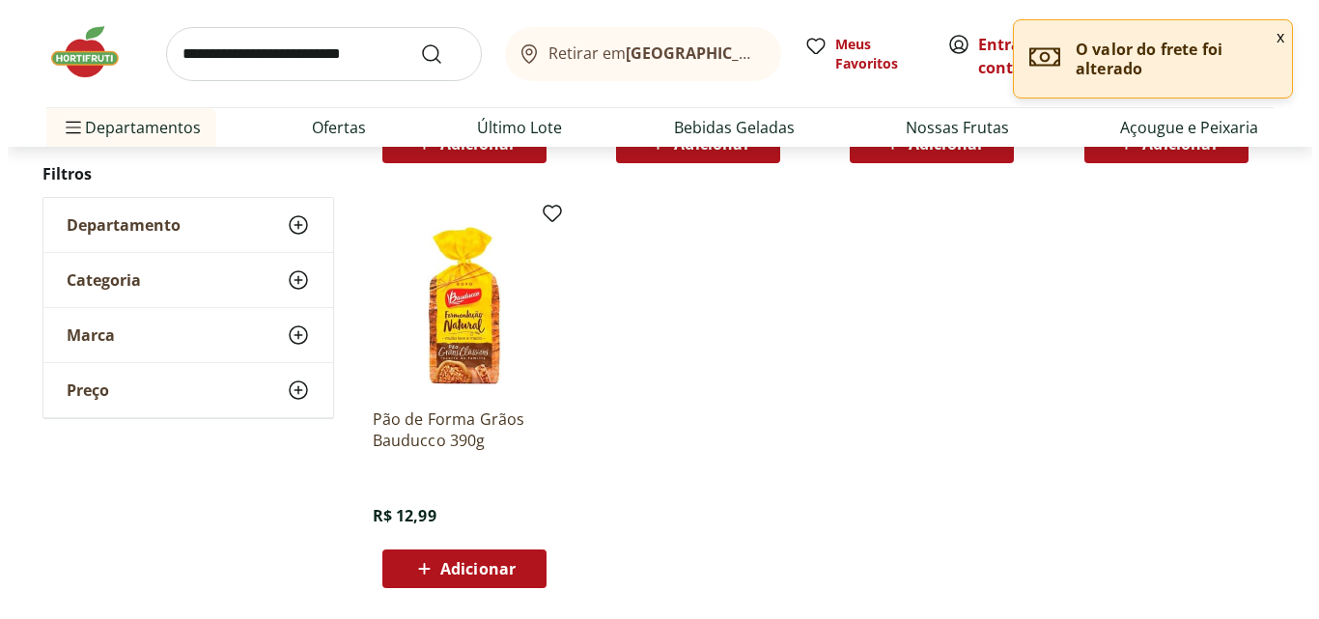
scroll to position [667, 0]
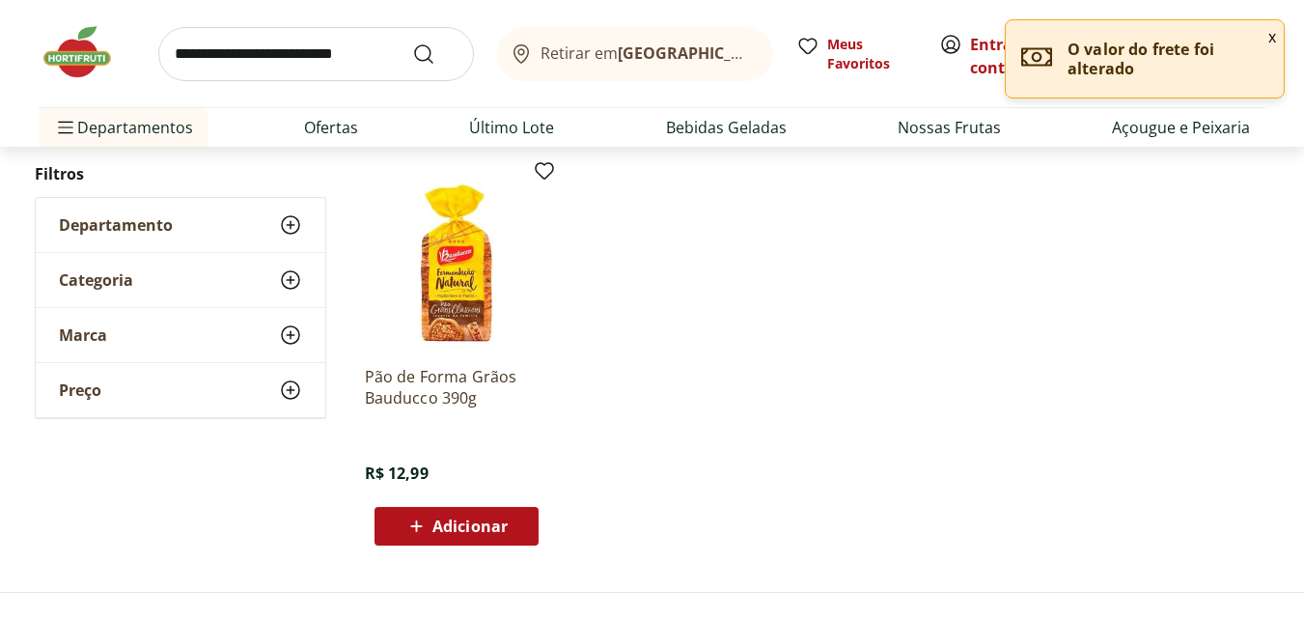
click at [442, 528] on span "Adicionar" at bounding box center [469, 525] width 75 height 15
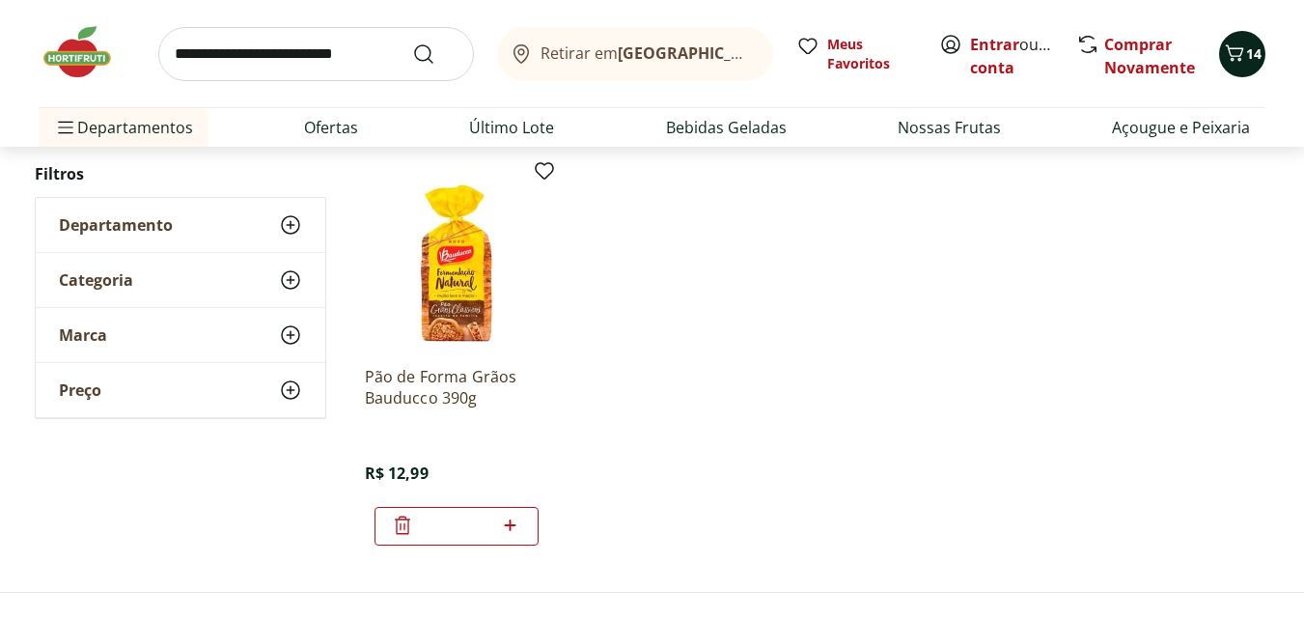
click at [1243, 66] on span "Carrinho" at bounding box center [1234, 54] width 23 height 25
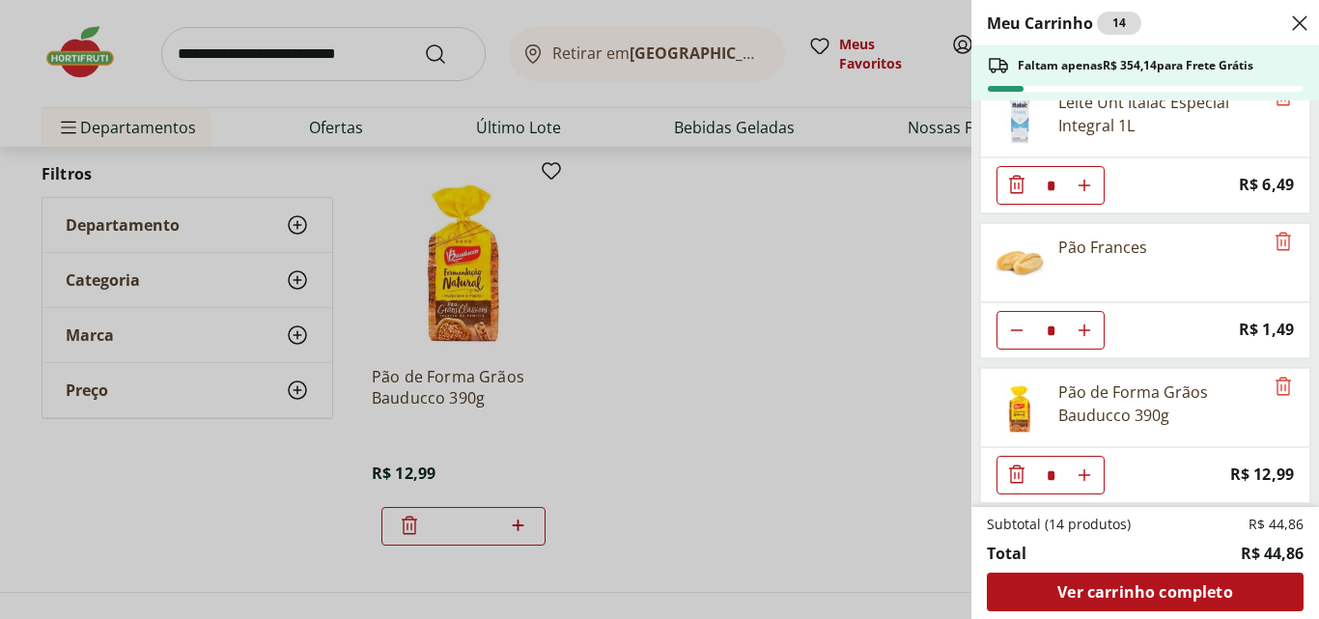
scroll to position [325, 0]
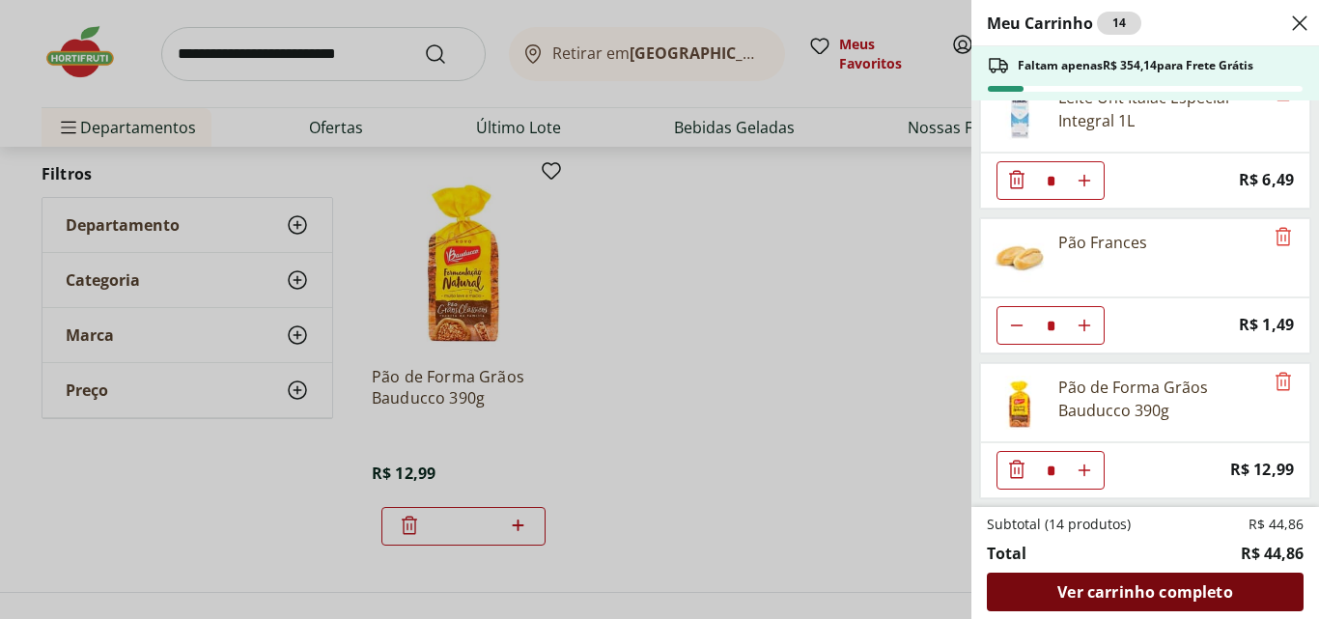
click at [1128, 589] on span "Ver carrinho completo" at bounding box center [1144, 591] width 175 height 15
